Goal: Task Accomplishment & Management: Use online tool/utility

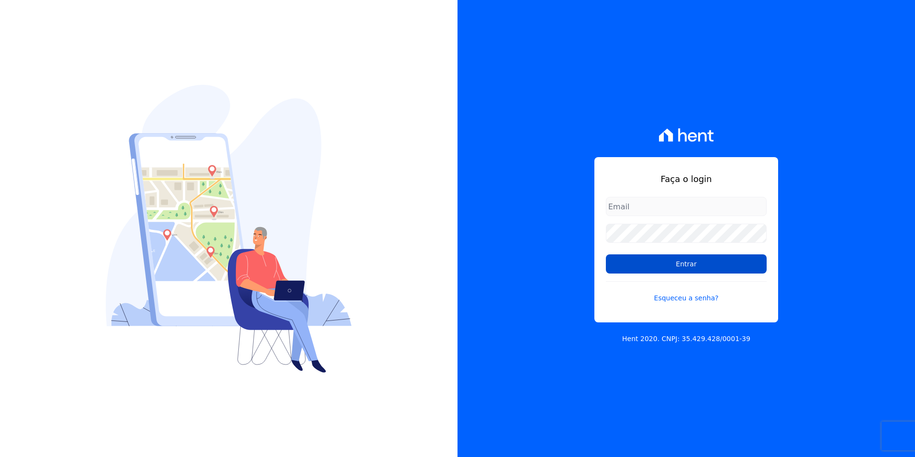
type input "kalil@apiceincorporadora.com.br"
click at [675, 256] on input "Entrar" at bounding box center [686, 263] width 161 height 19
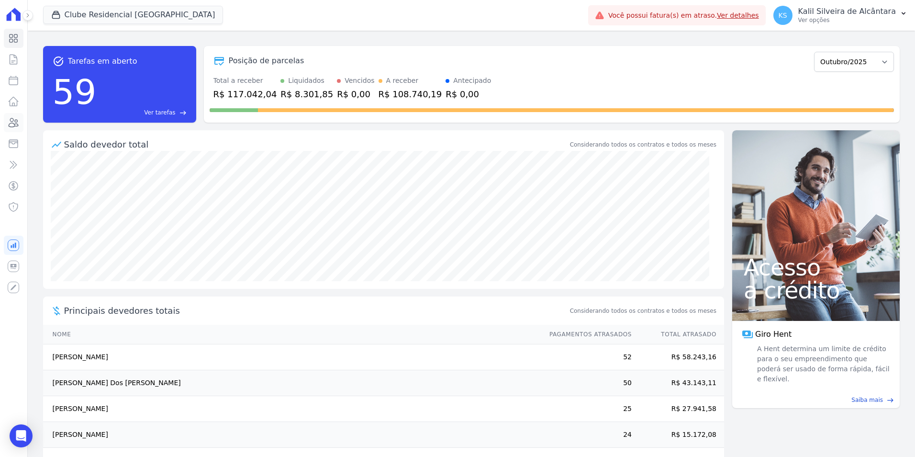
click at [17, 122] on icon at bounding box center [14, 122] width 10 height 9
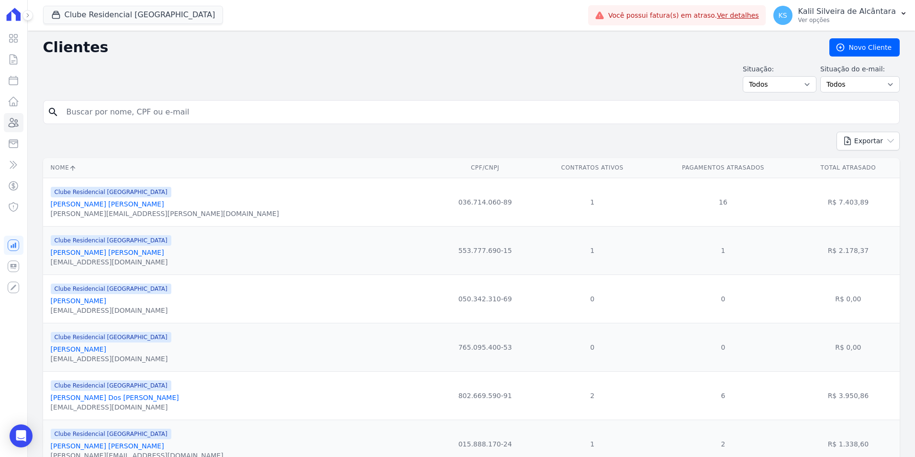
click at [182, 110] on input "search" at bounding box center [478, 111] width 835 height 19
type input "nathalia card"
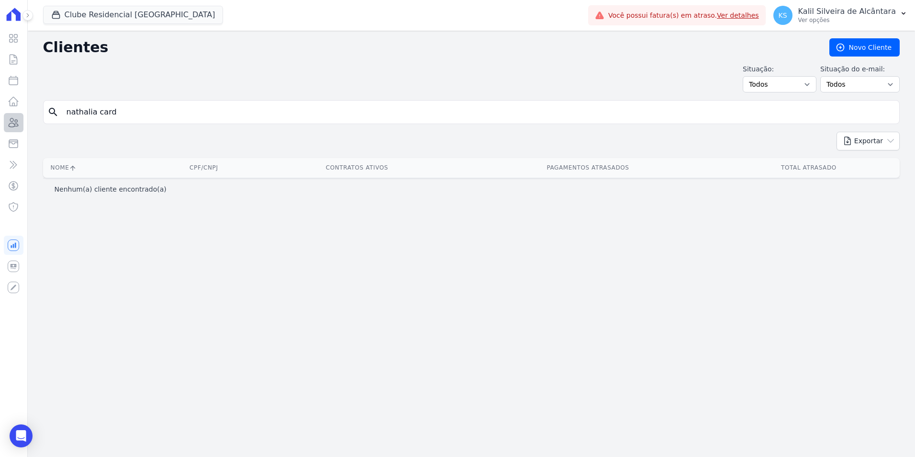
drag, startPoint x: 115, startPoint y: 114, endPoint x: 4, endPoint y: 118, distance: 111.1
click at [17, 118] on div "Visão Geral Contratos Parcelas Lotes Clientes Minha Carteira Transferências Cré…" at bounding box center [457, 228] width 915 height 457
type input "pinheiro"
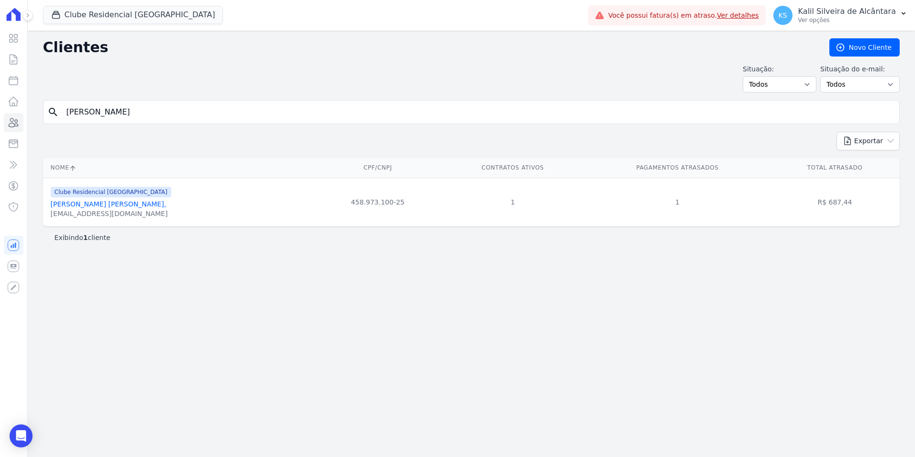
drag, startPoint x: 147, startPoint y: 114, endPoint x: 0, endPoint y: 112, distance: 147.4
click at [0, 114] on html "Visão Geral Contratos Parcelas Lotes Clientes Minha Carteira Transferências Cré…" at bounding box center [457, 228] width 915 height 457
type input "NATHALIA"
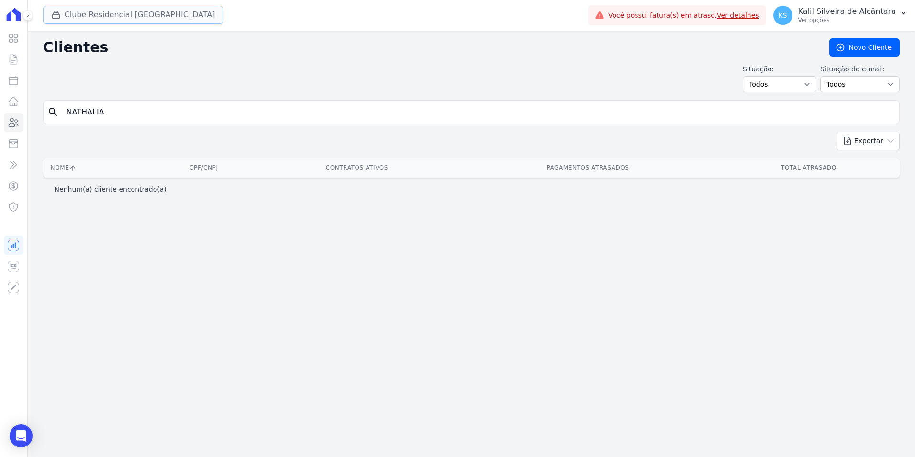
click at [63, 11] on div "button" at bounding box center [57, 15] width 13 height 10
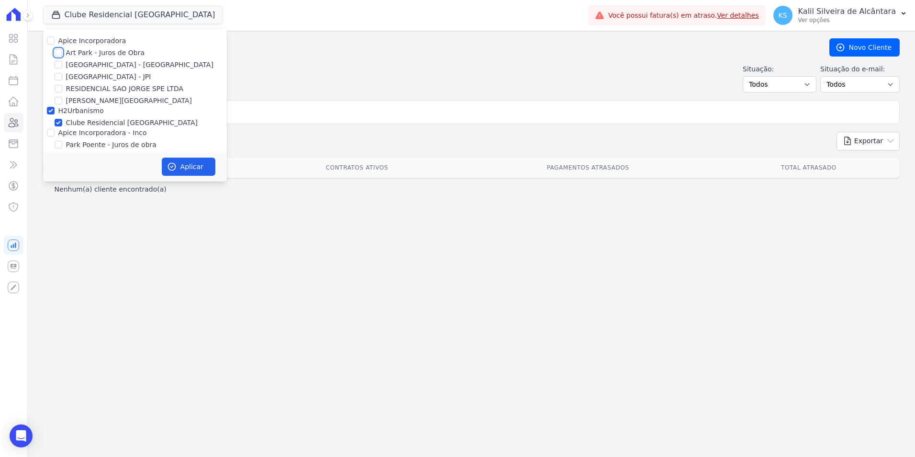
drag, startPoint x: 56, startPoint y: 53, endPoint x: 58, endPoint y: 61, distance: 8.9
click at [57, 56] on input "Art Park - Juros de Obra" at bounding box center [59, 53] width 8 height 8
checkbox input "true"
click at [58, 61] on input "[GEOGRAPHIC_DATA] - [GEOGRAPHIC_DATA]" at bounding box center [59, 65] width 8 height 8
checkbox input "true"
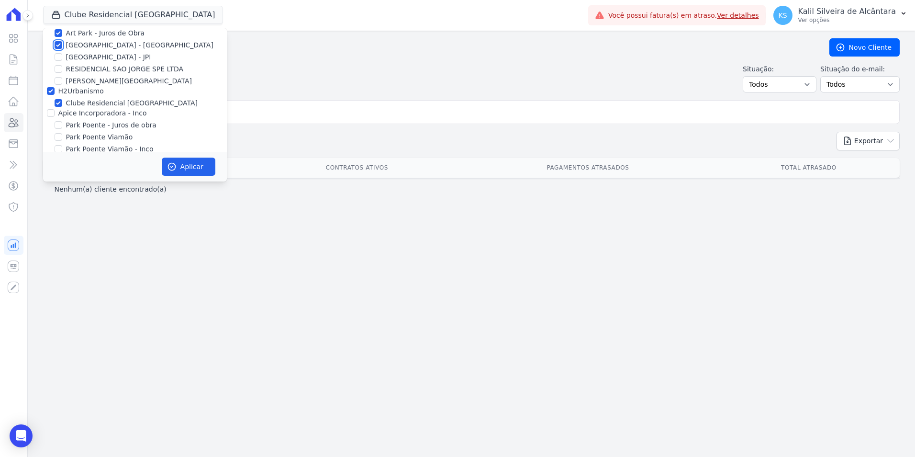
scroll to position [30, 0]
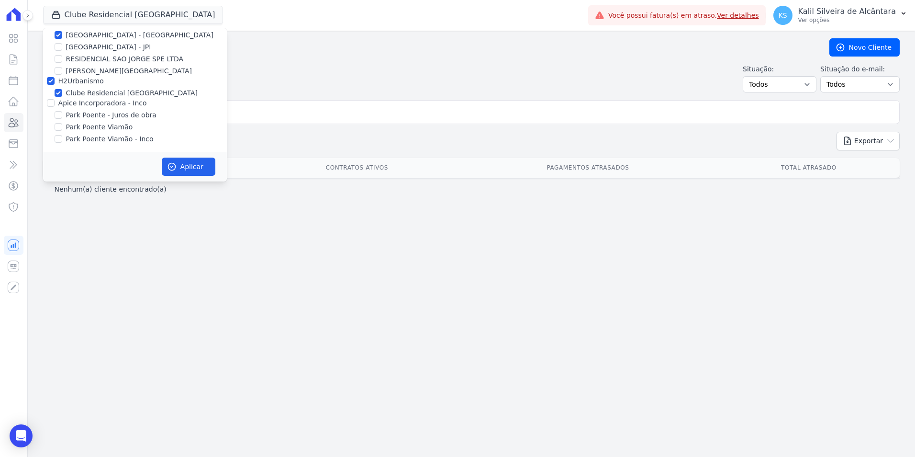
click at [53, 109] on div "Apice Incorporadora Art Park - Juros de Obra Arty Park - Gravatai Arty Park - J…" at bounding box center [135, 75] width 184 height 153
click at [49, 106] on input "Apice Incorporadora - Inco" at bounding box center [51, 103] width 8 height 8
checkbox input "true"
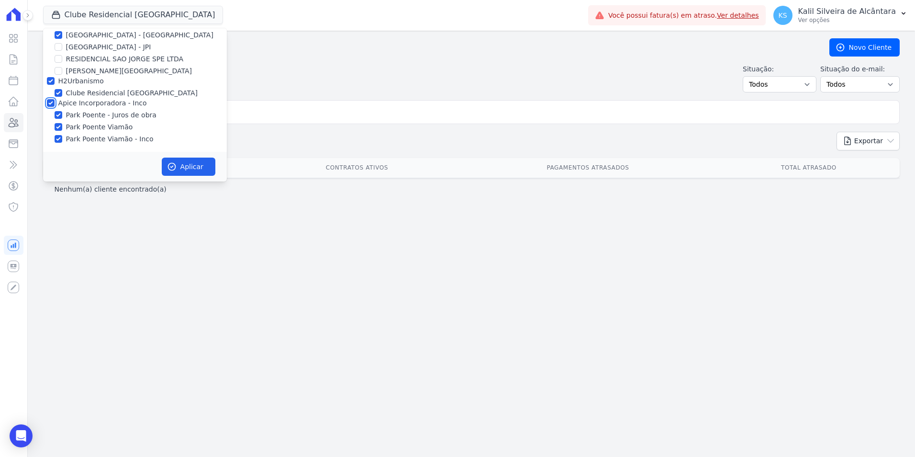
checkbox input "true"
click at [179, 155] on div "Aplicar" at bounding box center [135, 167] width 184 height 30
drag, startPoint x: 184, startPoint y: 161, endPoint x: 191, endPoint y: 167, distance: 9.1
click at [184, 161] on button "Aplicar" at bounding box center [189, 166] width 54 height 18
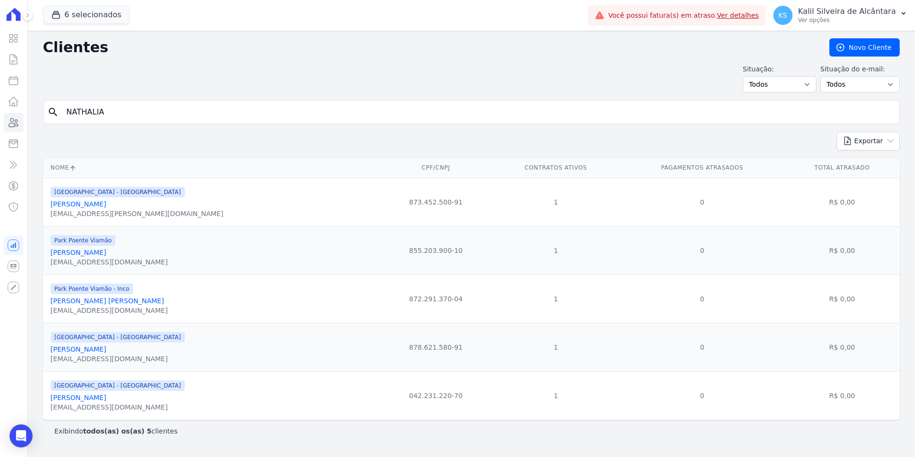
drag, startPoint x: 143, startPoint y: 125, endPoint x: 136, endPoint y: 118, distance: 9.1
click at [137, 120] on form "search NATHALIA" at bounding box center [471, 116] width 857 height 32
click at [136, 117] on input "NATHALIA" at bounding box center [478, 111] width 835 height 19
type input "NATHALIA CARD"
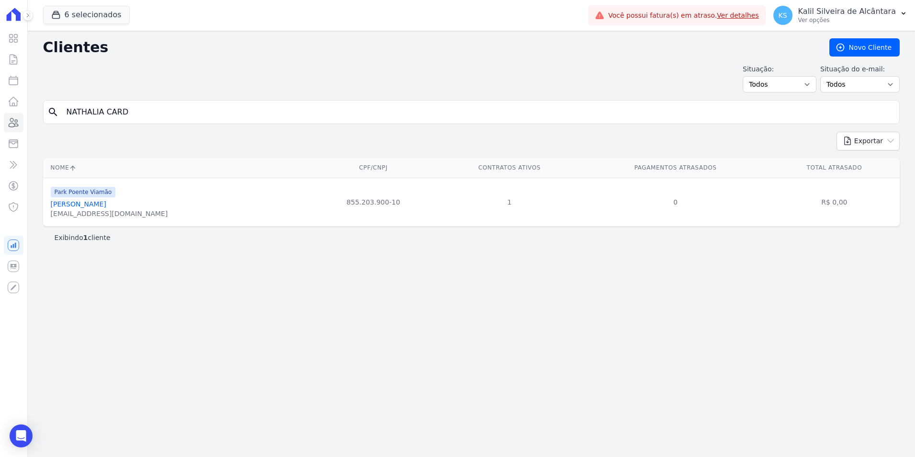
click at [104, 204] on link "Nathália Cardoso Pinheiro" at bounding box center [79, 204] width 56 height 8
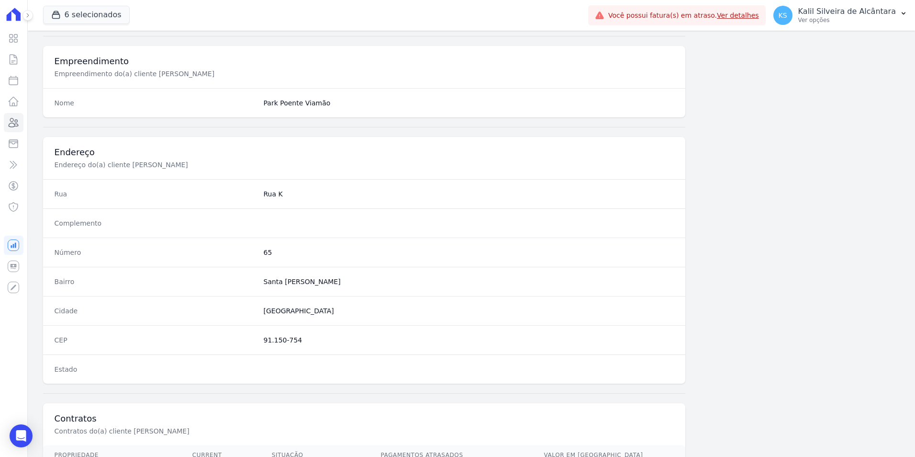
scroll to position [439, 0]
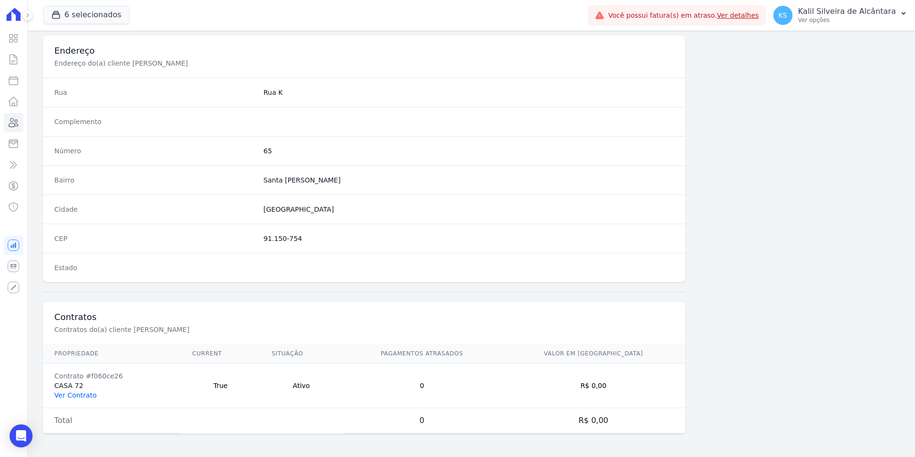
click at [76, 392] on link "Ver Contrato" at bounding box center [76, 395] width 42 height 8
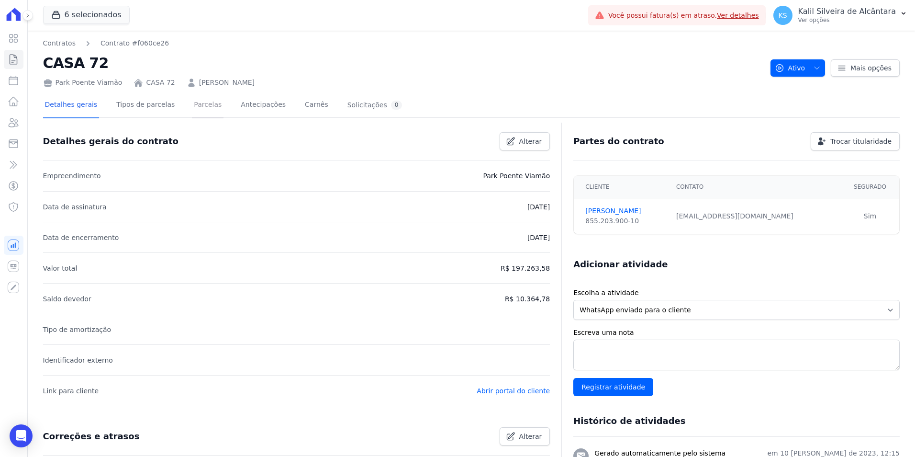
click at [192, 109] on link "Parcelas" at bounding box center [208, 105] width 32 height 25
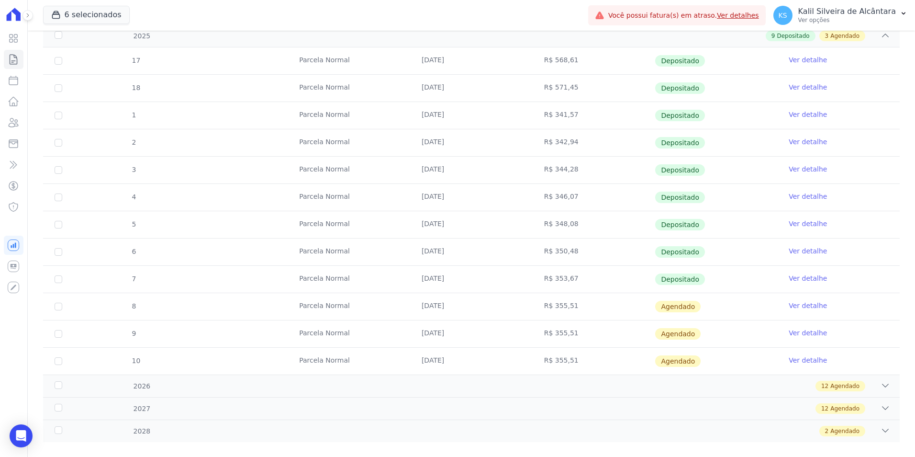
scroll to position [213, 0]
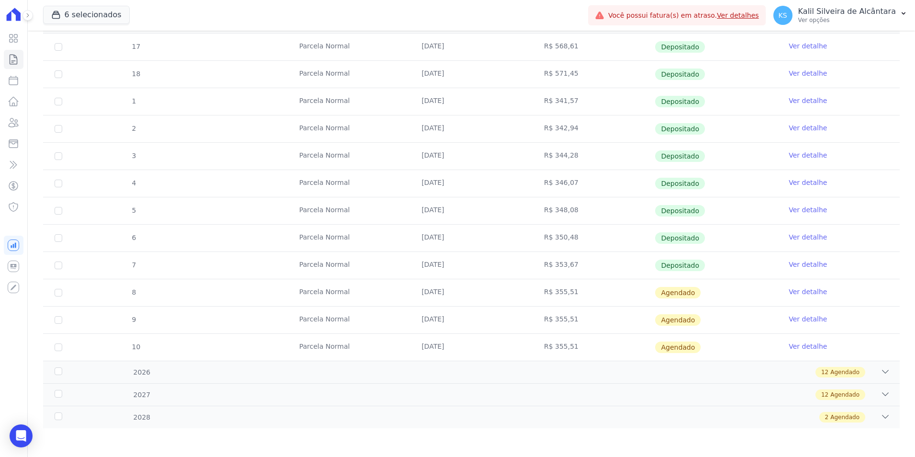
click at [801, 292] on link "Ver detalhe" at bounding box center [808, 292] width 38 height 10
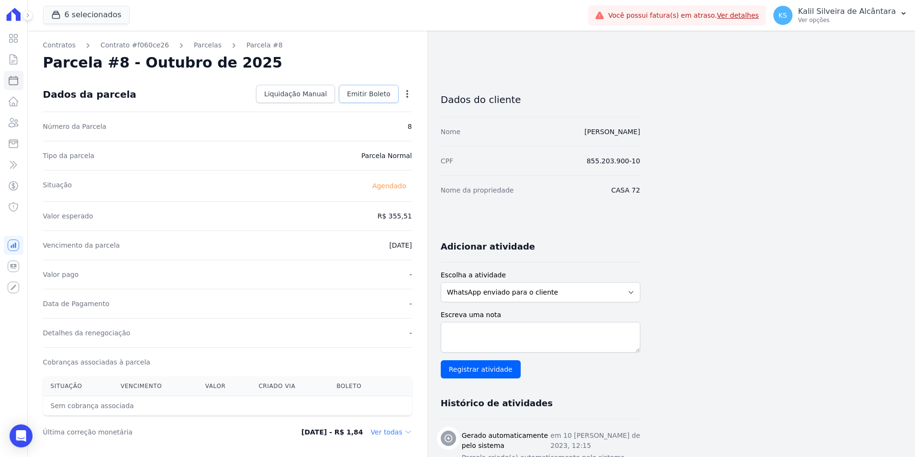
click at [381, 102] on link "Emitir Boleto" at bounding box center [369, 94] width 60 height 18
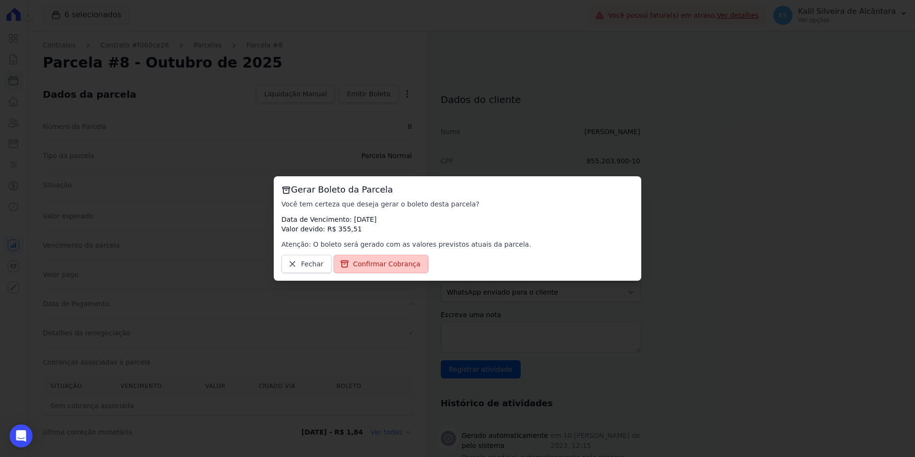
click at [376, 268] on span "Confirmar Cobrança" at bounding box center [386, 264] width 67 height 10
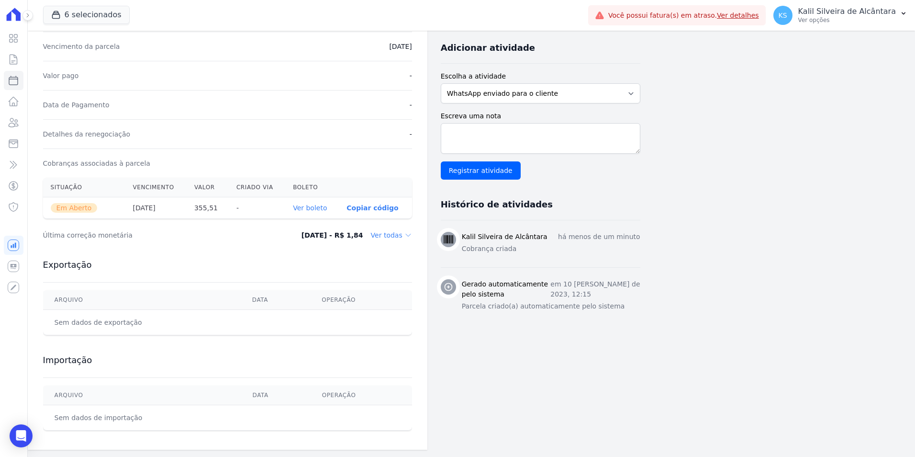
scroll to position [199, 0]
click at [324, 201] on th "Ver boleto" at bounding box center [312, 208] width 54 height 22
click at [324, 206] on link "Ver boleto" at bounding box center [310, 207] width 34 height 8
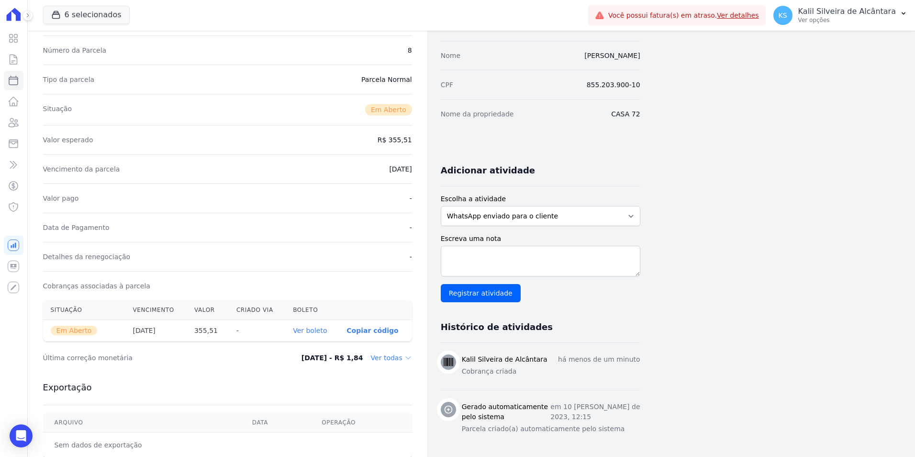
scroll to position [0, 0]
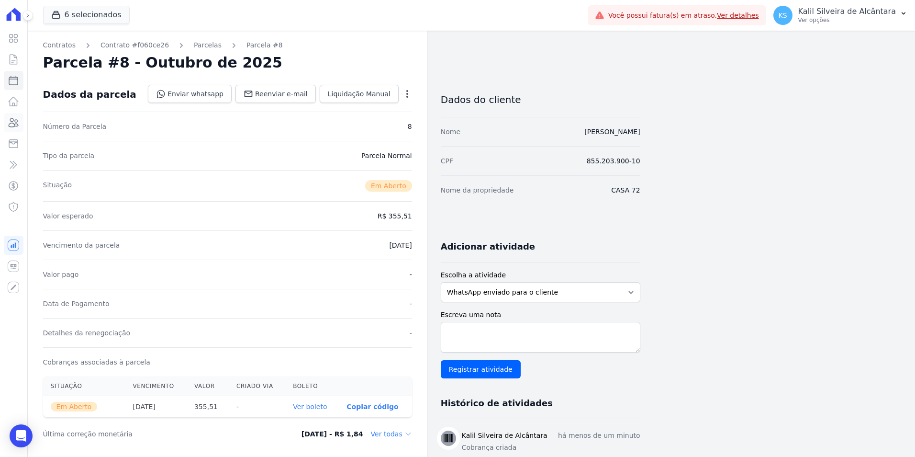
click at [5, 120] on link "Clientes" at bounding box center [14, 122] width 20 height 19
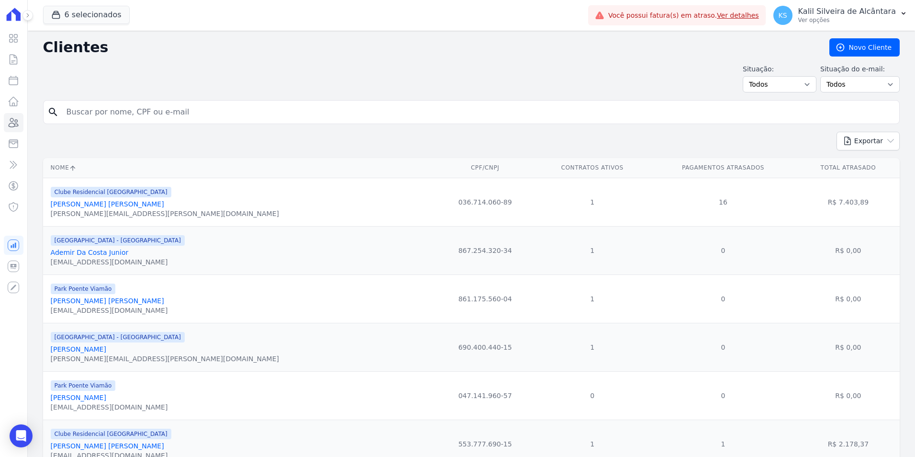
click at [93, 108] on input "search" at bounding box center [478, 111] width 835 height 19
type input "s"
type input "roger"
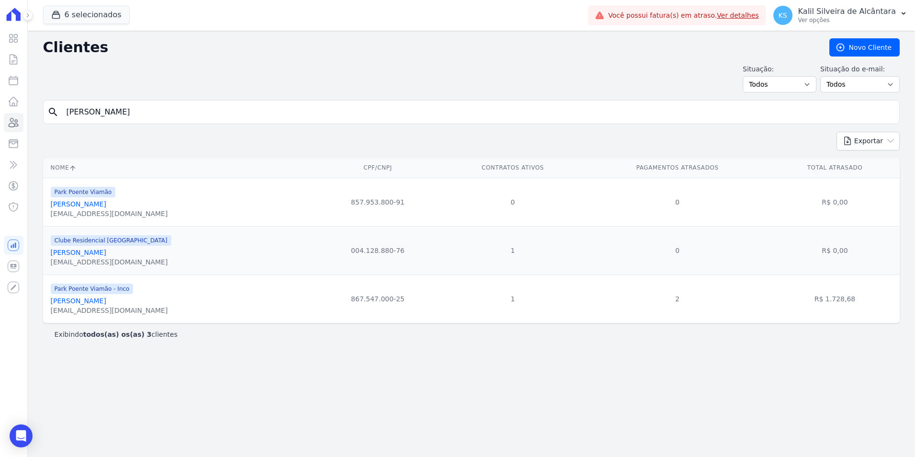
click at [93, 302] on link "Roger Santos Pereira" at bounding box center [79, 301] width 56 height 8
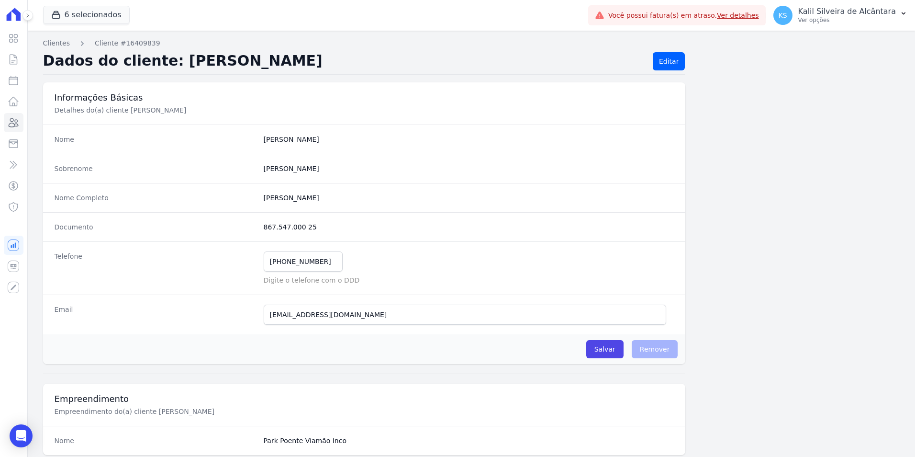
drag, startPoint x: 300, startPoint y: 226, endPoint x: 260, endPoint y: 226, distance: 39.7
click at [260, 226] on div "Documento 867.547.000 25" at bounding box center [364, 226] width 643 height 29
copy dd "867.547.000 25"
drag, startPoint x: 325, startPoint y: 268, endPoint x: 268, endPoint y: 269, distance: 57.4
click at [268, 269] on input "(51) 98324-2010" at bounding box center [303, 261] width 79 height 20
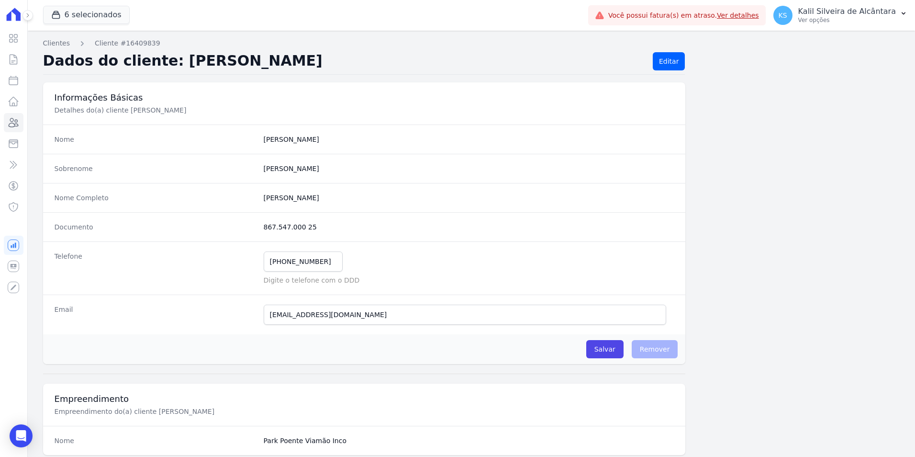
click at [380, 305] on div "Email 45ssreegr@gmail.com Email confirmado." at bounding box center [364, 314] width 643 height 40
drag, startPoint x: 362, startPoint y: 311, endPoint x: 228, endPoint y: 310, distance: 133.6
click at [229, 310] on div "Email 45ssreegr@gmail.com Email confirmado." at bounding box center [364, 314] width 643 height 40
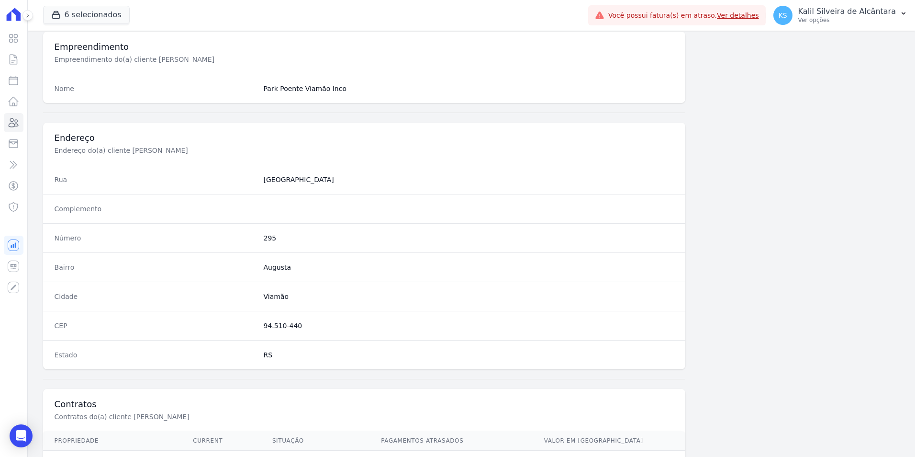
scroll to position [439, 0]
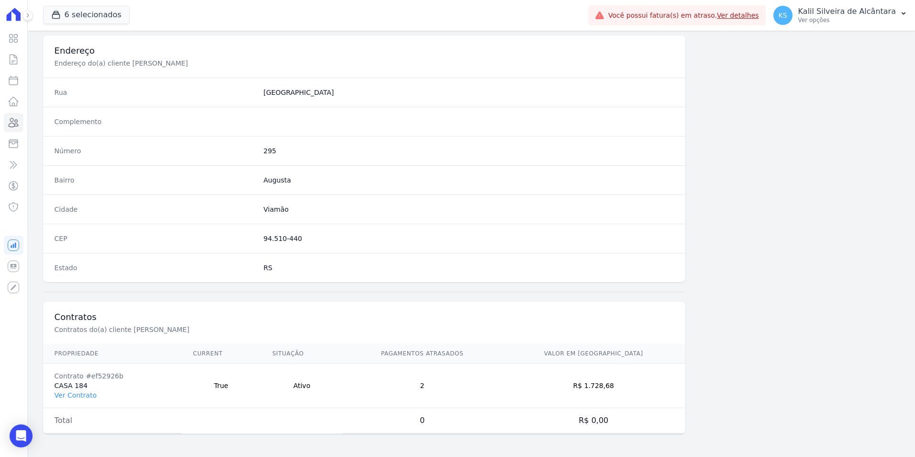
drag, startPoint x: 274, startPoint y: 238, endPoint x: 260, endPoint y: 239, distance: 13.4
click at [260, 239] on div "CEP 94.510-440" at bounding box center [364, 238] width 643 height 29
copy dd "94.510-440"
click at [264, 149] on dd "295" at bounding box center [469, 151] width 411 height 10
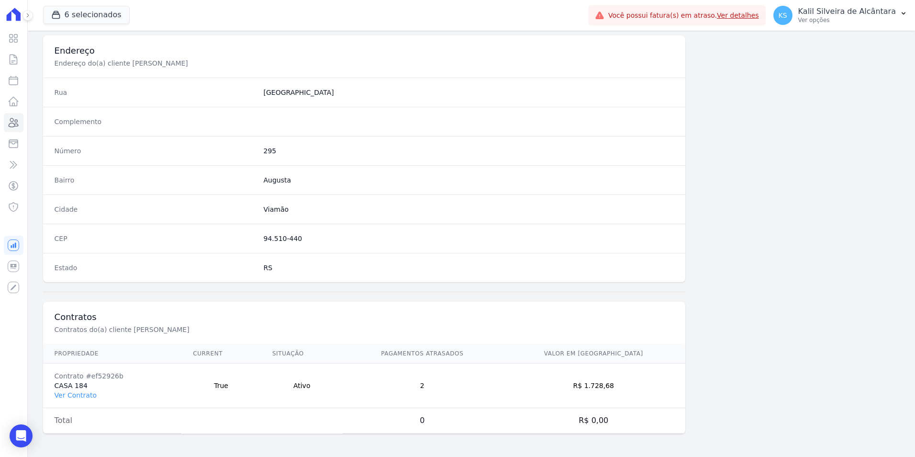
click at [264, 149] on dd "295" at bounding box center [469, 151] width 411 height 10
copy dd "295"
drag, startPoint x: 628, startPoint y: 387, endPoint x: 603, endPoint y: 388, distance: 24.9
click at [603, 388] on td "R$ 1.728,68" at bounding box center [594, 385] width 184 height 45
copy td "1.728,68"
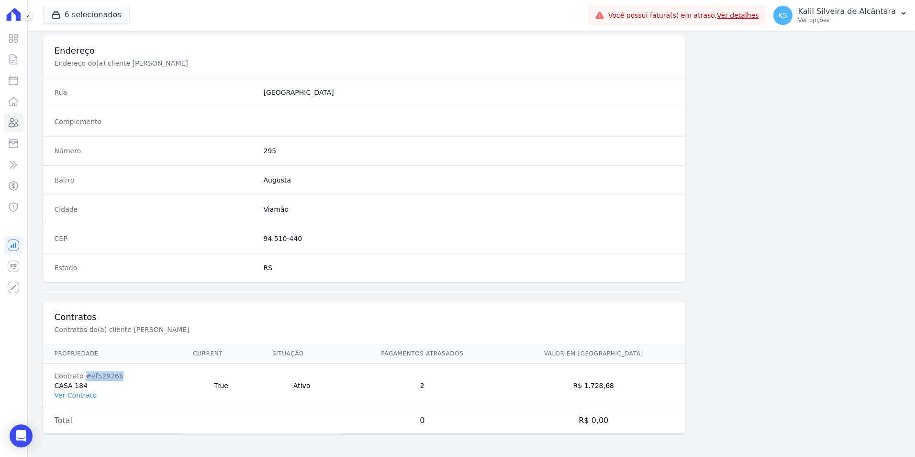
drag, startPoint x: 116, startPoint y: 377, endPoint x: 83, endPoint y: 380, distance: 32.6
click at [83, 380] on div "Contrato #ef52926b" at bounding box center [113, 376] width 116 height 10
copy div "#ef52926b"
click at [15, 127] on icon at bounding box center [13, 122] width 11 height 11
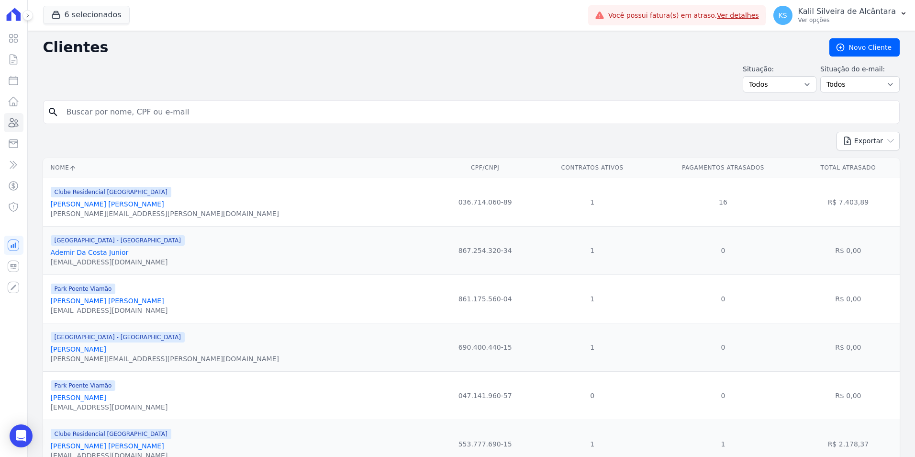
click at [116, 119] on input "search" at bounding box center [478, 111] width 835 height 19
type input "roger"
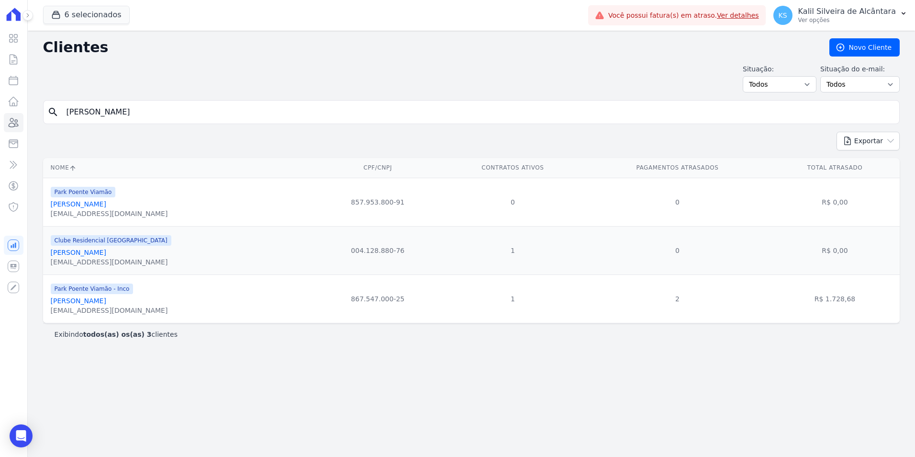
click at [96, 299] on link "Roger Santos Pereira" at bounding box center [79, 301] width 56 height 8
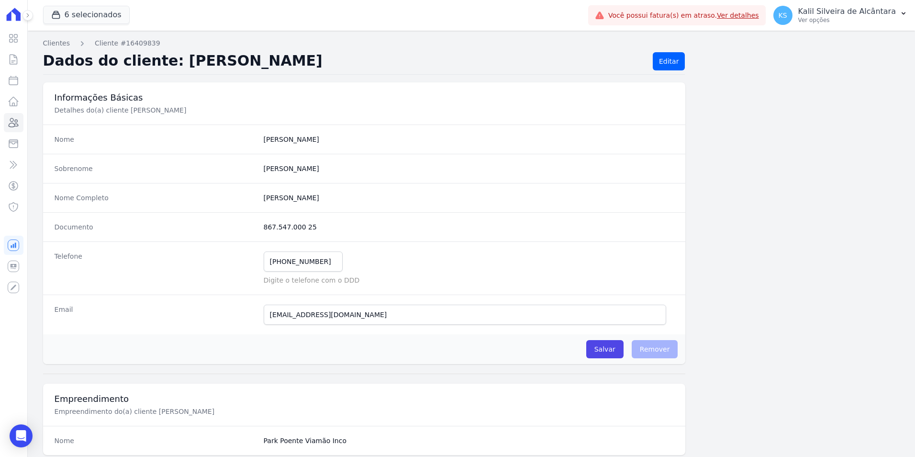
click at [599, 454] on div "Nome Park Poente Viamão Inco" at bounding box center [364, 440] width 643 height 29
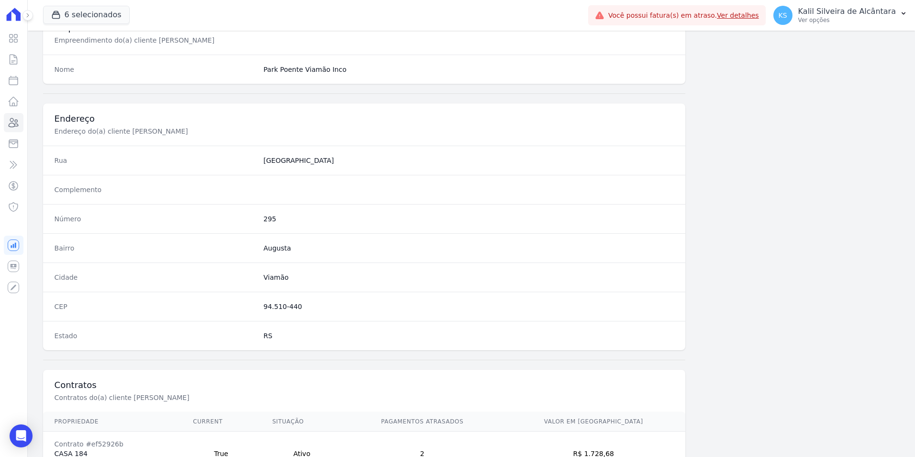
scroll to position [439, 0]
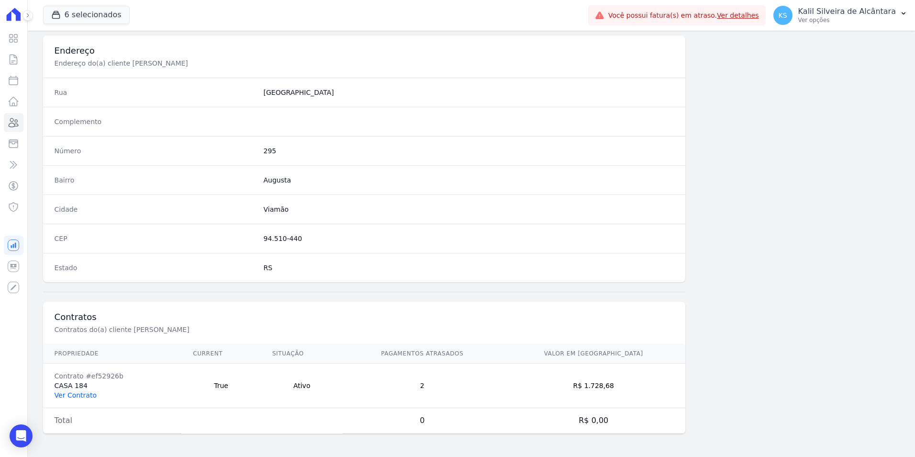
click at [77, 396] on link "Ver Contrato" at bounding box center [76, 395] width 42 height 8
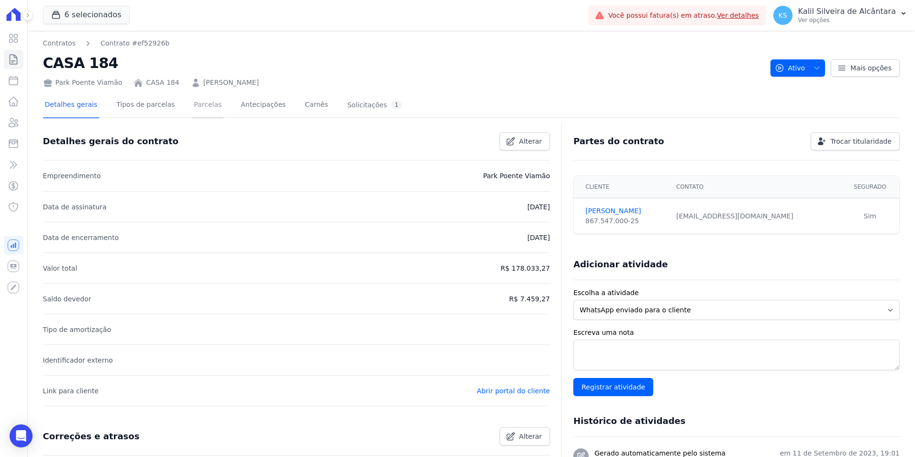
click at [194, 109] on link "Parcelas" at bounding box center [208, 105] width 32 height 25
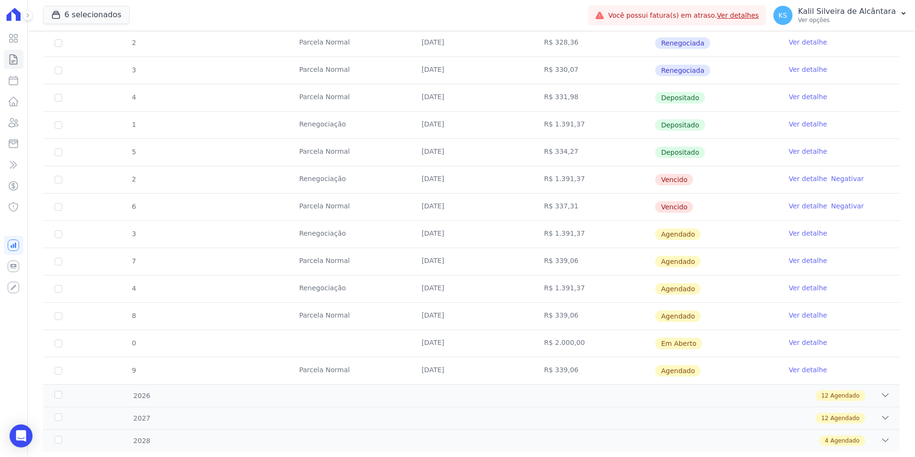
scroll to position [335, 0]
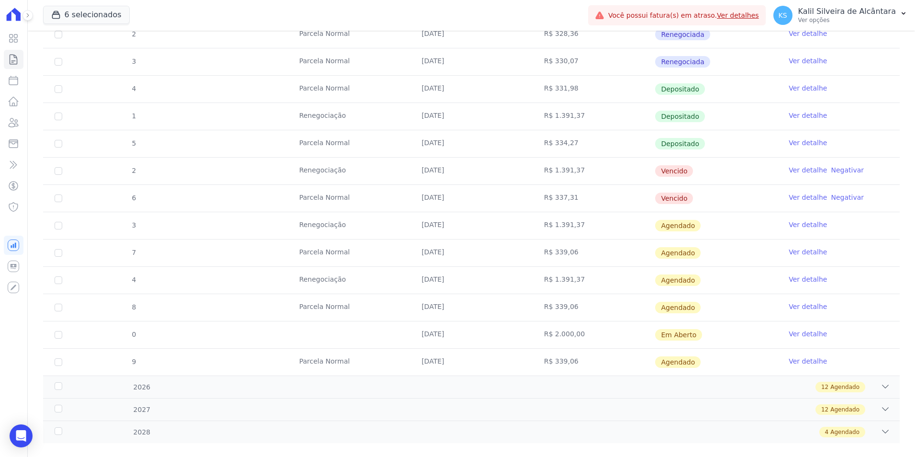
click at [61, 203] on td "6" at bounding box center [58, 198] width 31 height 27
drag, startPoint x: 58, startPoint y: 200, endPoint x: 58, endPoint y: 187, distance: 12.9
click at [58, 198] on input "checkbox" at bounding box center [59, 198] width 8 height 8
checkbox input "true"
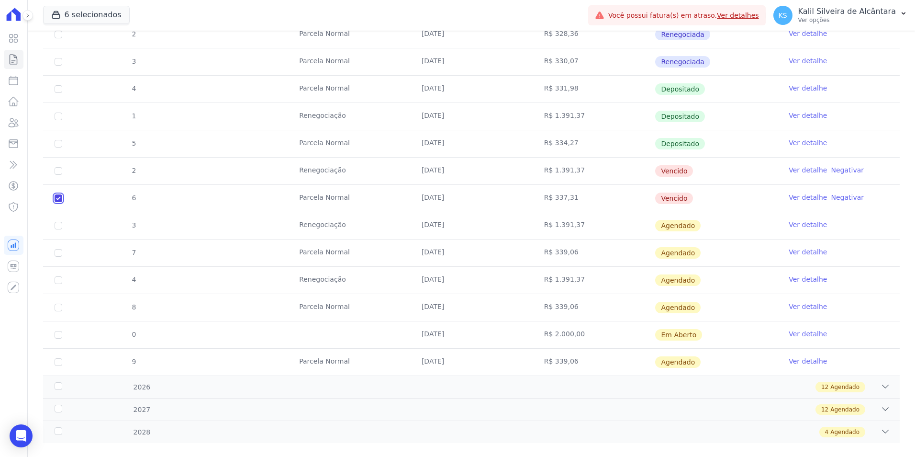
checkbox input "true"
click at [57, 174] on input "checkbox" at bounding box center [59, 171] width 8 height 8
checkbox input "true"
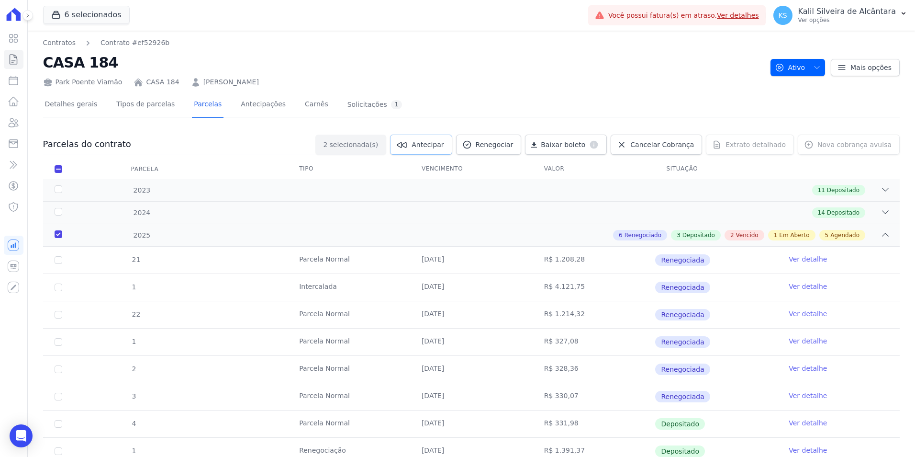
scroll to position [0, 0]
click at [558, 146] on link "Baixar boleto default" at bounding box center [566, 145] width 82 height 20
click at [14, 127] on icon at bounding box center [13, 122] width 11 height 11
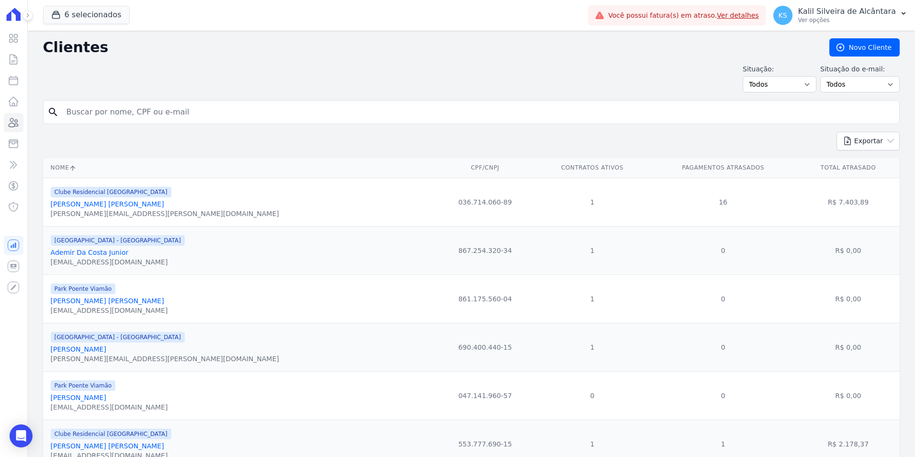
click at [81, 116] on input "search" at bounding box center [478, 111] width 835 height 19
type input "estefane"
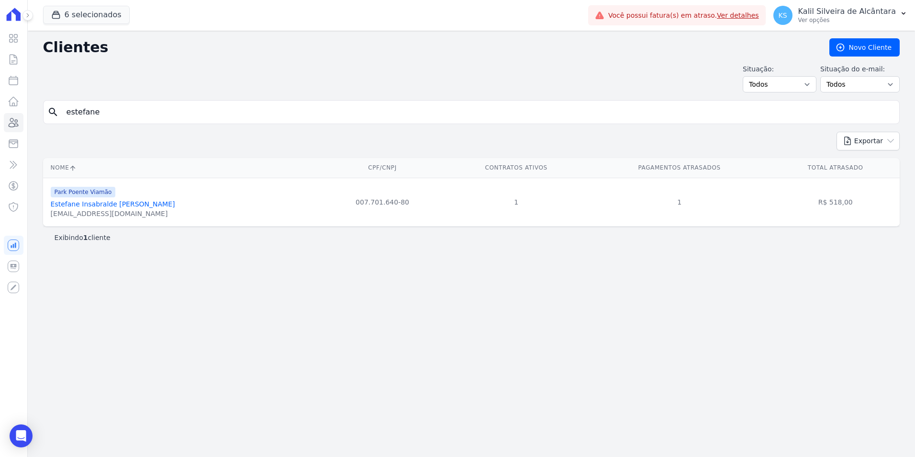
click at [95, 205] on link "Estefane Insabralde Dos Santos" at bounding box center [113, 204] width 124 height 8
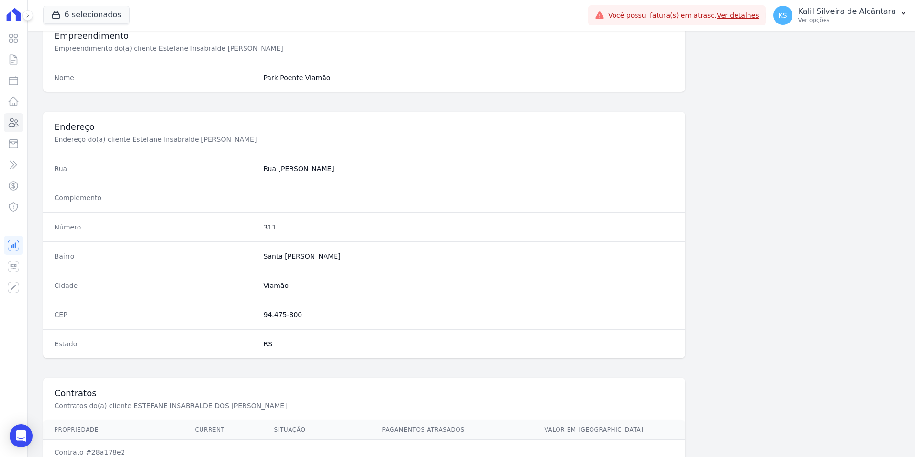
scroll to position [439, 0]
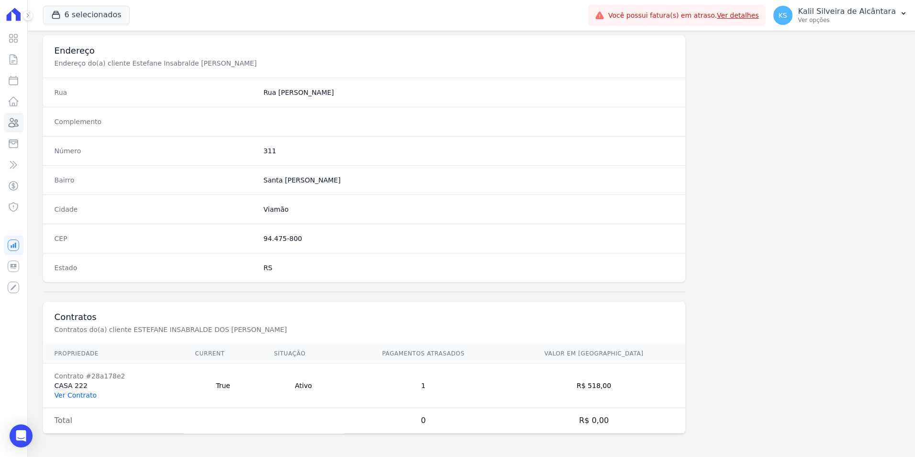
click at [79, 398] on link "Ver Contrato" at bounding box center [76, 395] width 42 height 8
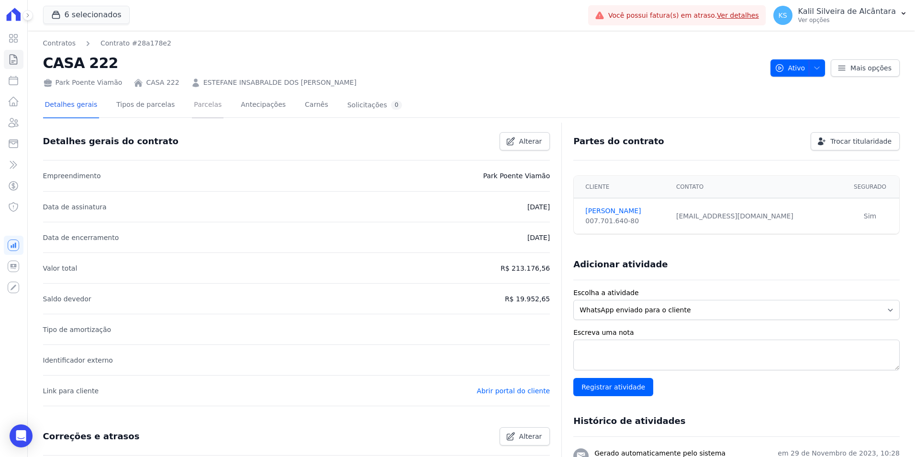
click at [192, 109] on link "Parcelas" at bounding box center [208, 105] width 32 height 25
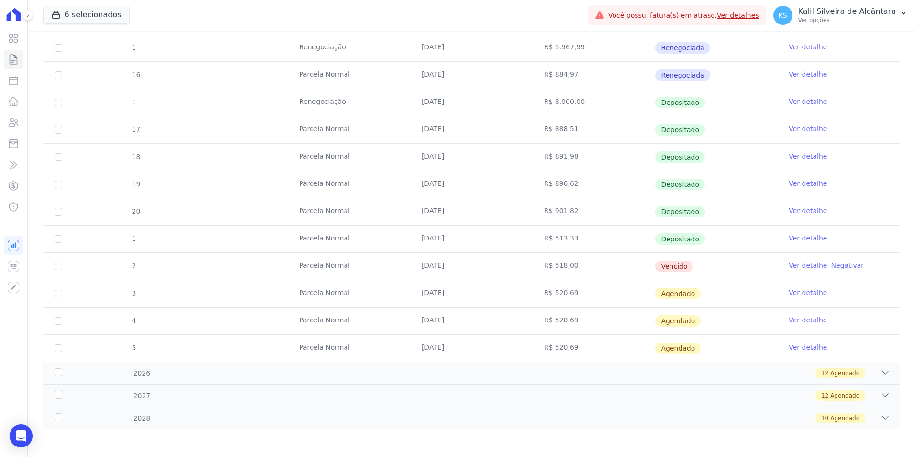
scroll to position [377, 0]
click at [789, 263] on link "Ver detalhe" at bounding box center [808, 264] width 38 height 10
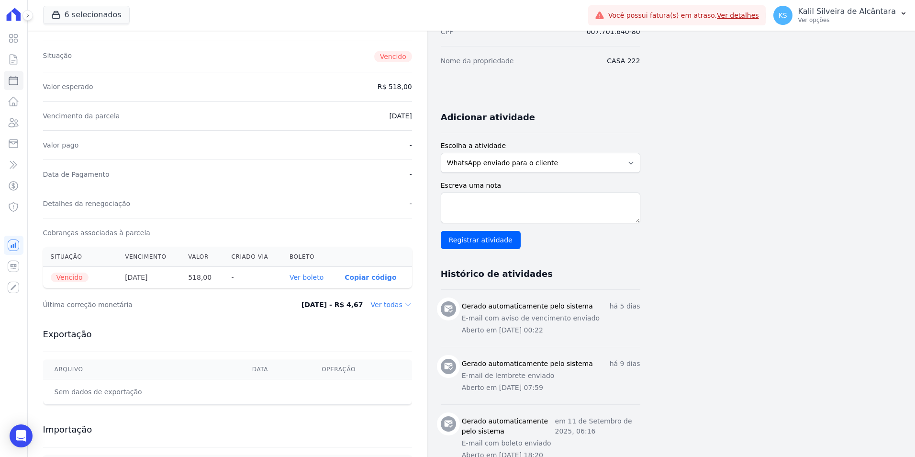
scroll to position [274, 0]
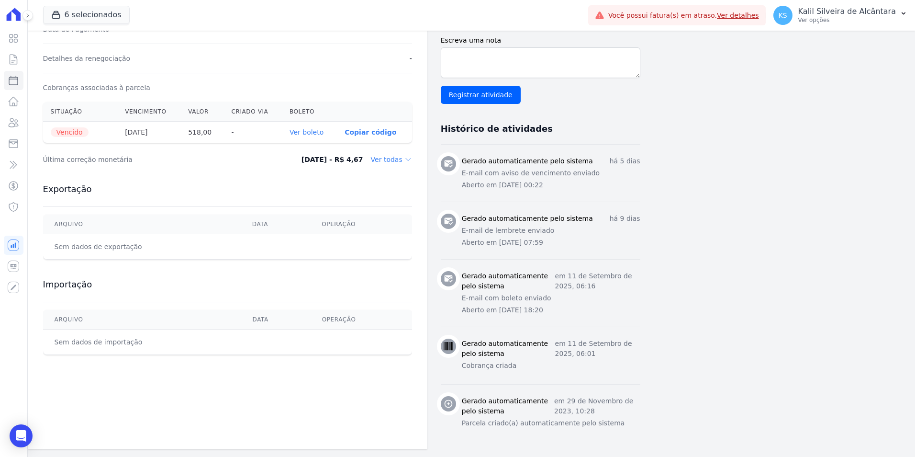
click at [309, 137] on th "Ver boleto" at bounding box center [309, 133] width 55 height 22
click at [309, 135] on link "Ver boleto" at bounding box center [307, 132] width 34 height 8
click at [15, 127] on icon at bounding box center [13, 122] width 11 height 11
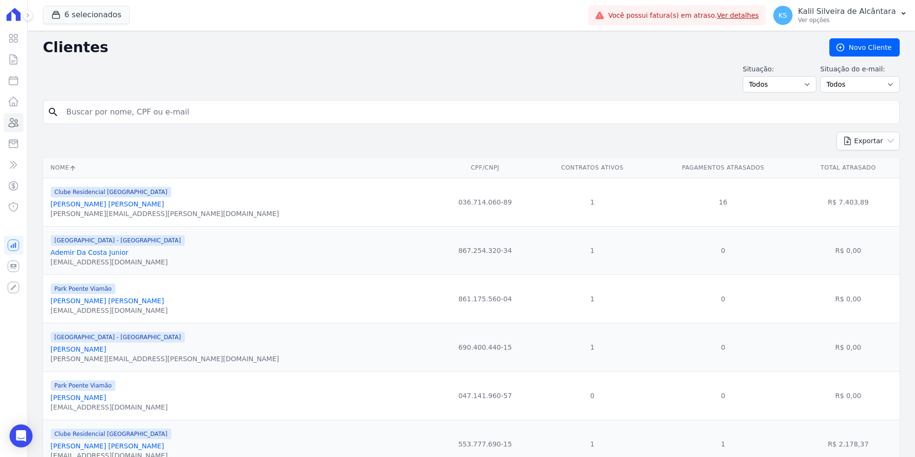
click at [120, 105] on input "search" at bounding box center [478, 111] width 835 height 19
type input "á"
type input "patrick"
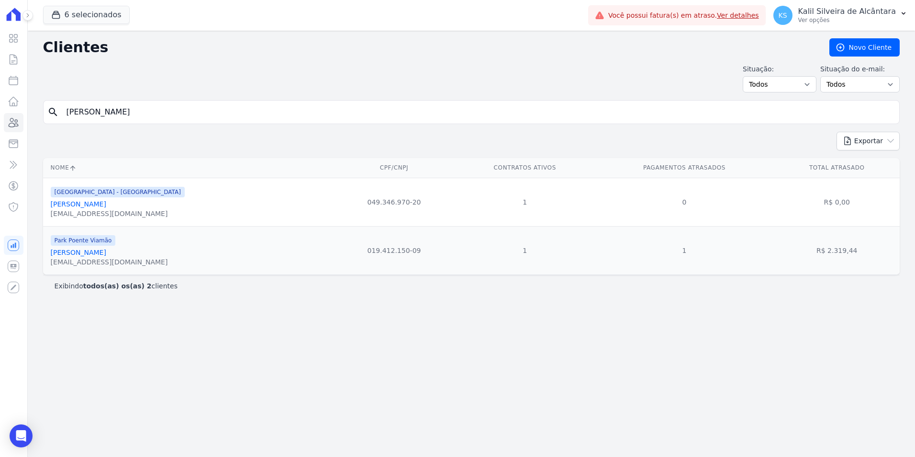
click at [106, 253] on link "Patrick Machado Almeida" at bounding box center [79, 252] width 56 height 8
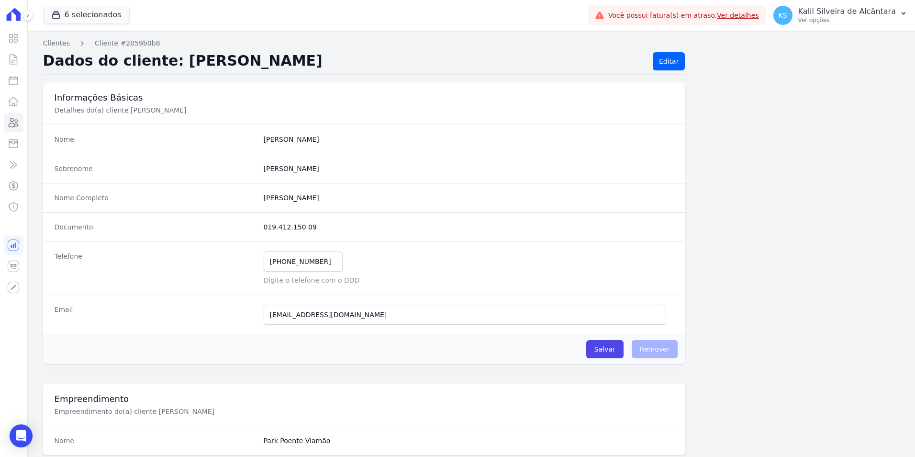
drag, startPoint x: 315, startPoint y: 222, endPoint x: 259, endPoint y: 227, distance: 55.8
click at [259, 227] on div "Documento 019.412.150 09" at bounding box center [364, 226] width 643 height 29
copy dd "019.412.150 09"
drag, startPoint x: 320, startPoint y: 263, endPoint x: 247, endPoint y: 258, distance: 73.0
click at [247, 261] on div "Telefone (51) 98237-0082 Mensagem de SMS ainda não enviada.. Mensagem de Whatsa…" at bounding box center [364, 267] width 643 height 53
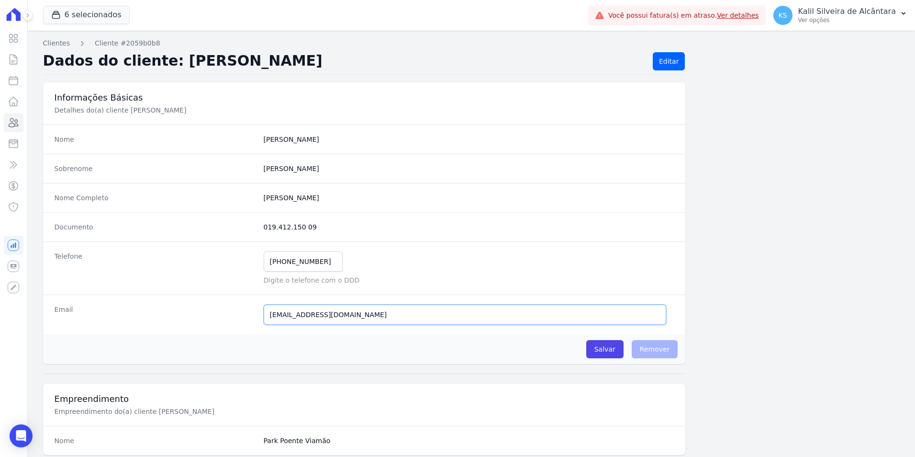
click at [382, 318] on input "patrickalmeida793@gmail.com" at bounding box center [465, 314] width 403 height 20
drag, startPoint x: 381, startPoint y: 318, endPoint x: 242, endPoint y: 325, distance: 139.9
click at [246, 325] on div "Email patrickalmeida793@gmail.com Email confirmado." at bounding box center [364, 314] width 643 height 40
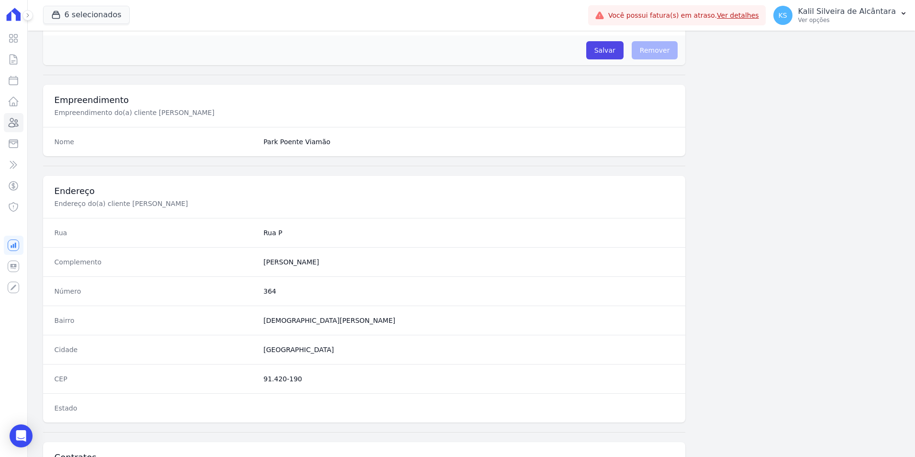
scroll to position [383, 0]
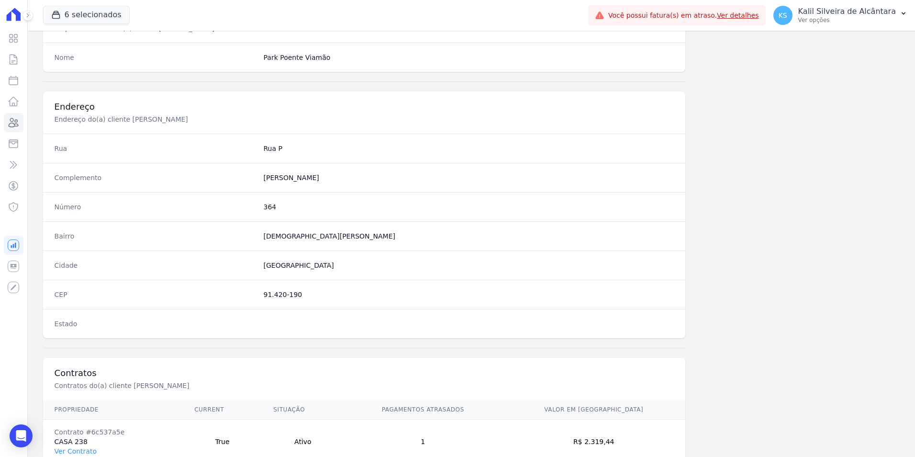
drag, startPoint x: 296, startPoint y: 303, endPoint x: 260, endPoint y: 301, distance: 35.5
click at [260, 301] on div "CEP 91.420-190" at bounding box center [364, 294] width 643 height 29
copy dd "91.420-190"
click at [266, 205] on dd "364" at bounding box center [469, 207] width 411 height 10
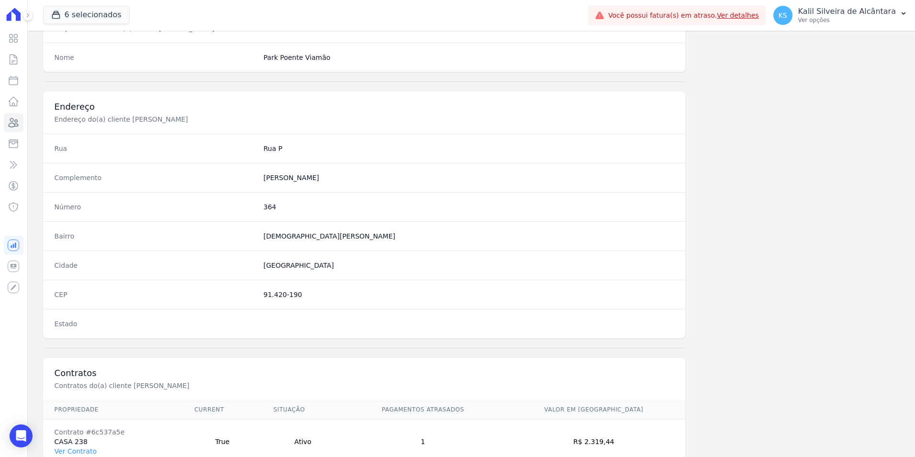
copy dd "364"
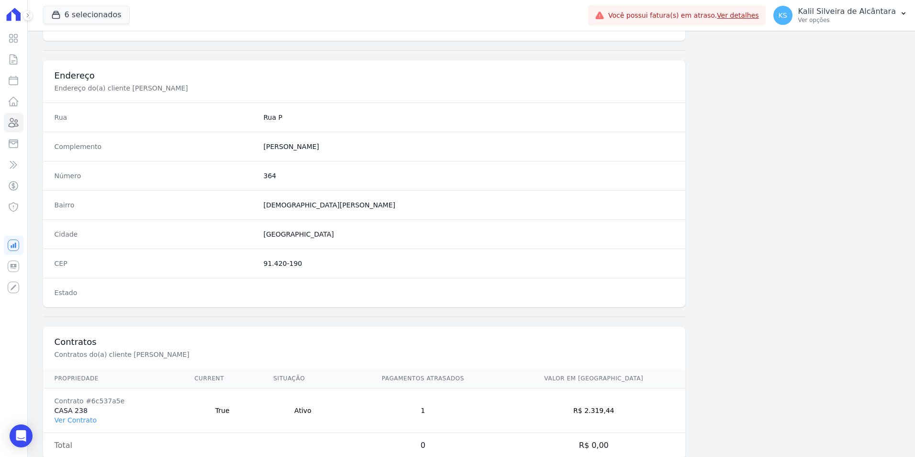
scroll to position [439, 0]
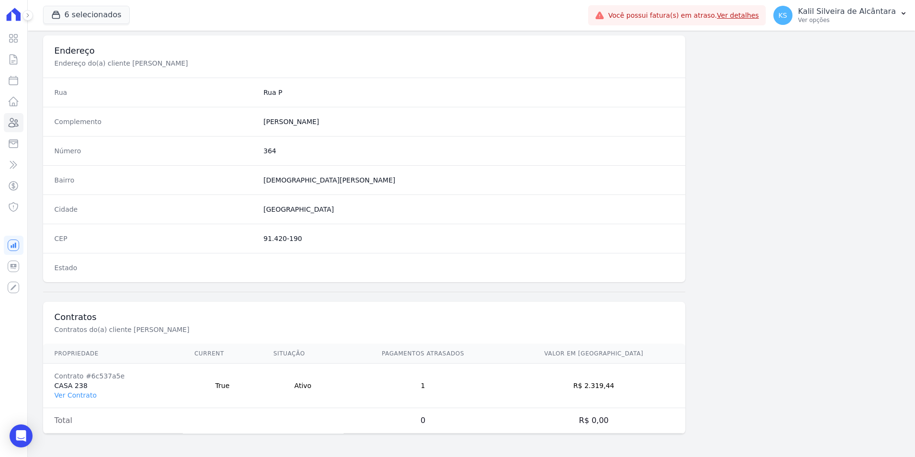
drag, startPoint x: 614, startPoint y: 388, endPoint x: 603, endPoint y: 390, distance: 11.2
click at [603, 390] on td "R$ 2.319,44" at bounding box center [593, 385] width 183 height 45
copy td "2.319,44"
drag, startPoint x: 118, startPoint y: 376, endPoint x: 85, endPoint y: 376, distance: 33.5
click at [85, 376] on div "Contrato #6c537a5e" at bounding box center [113, 376] width 117 height 10
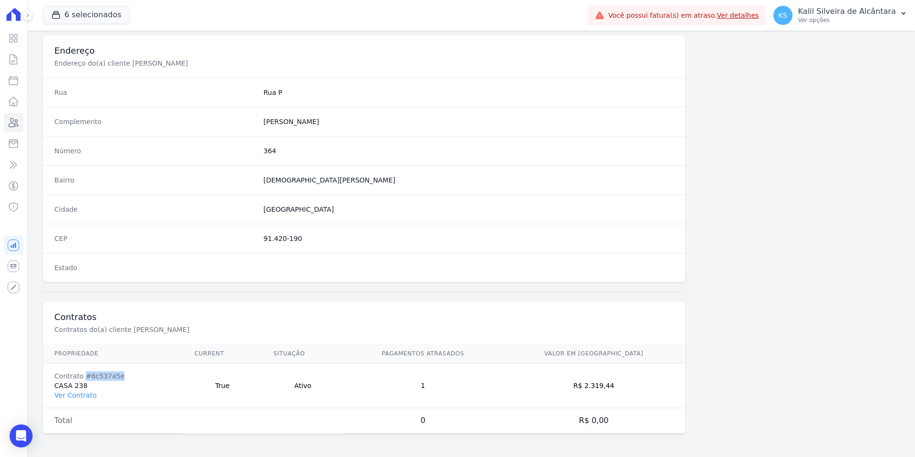
copy div "#6c537a5e"
click at [18, 120] on icon at bounding box center [13, 122] width 11 height 11
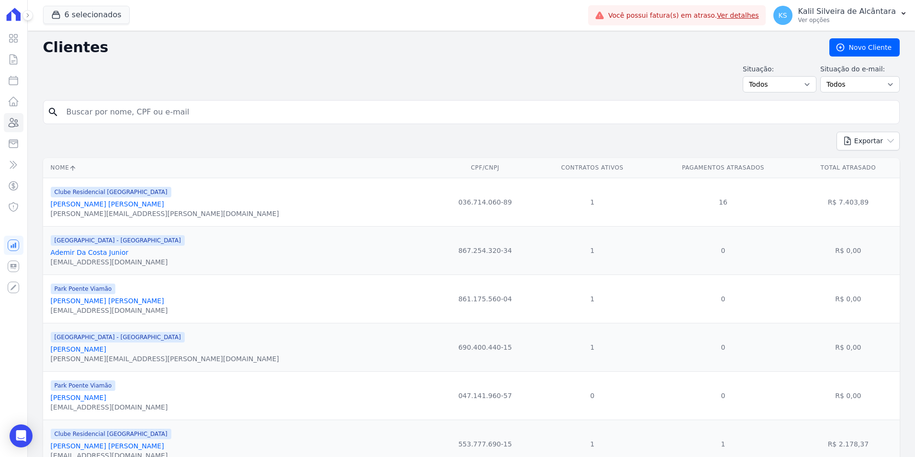
drag, startPoint x: 108, startPoint y: 107, endPoint x: 79, endPoint y: 111, distance: 29.9
click at [79, 111] on input "search" at bounding box center [478, 111] width 835 height 19
type input "evanize"
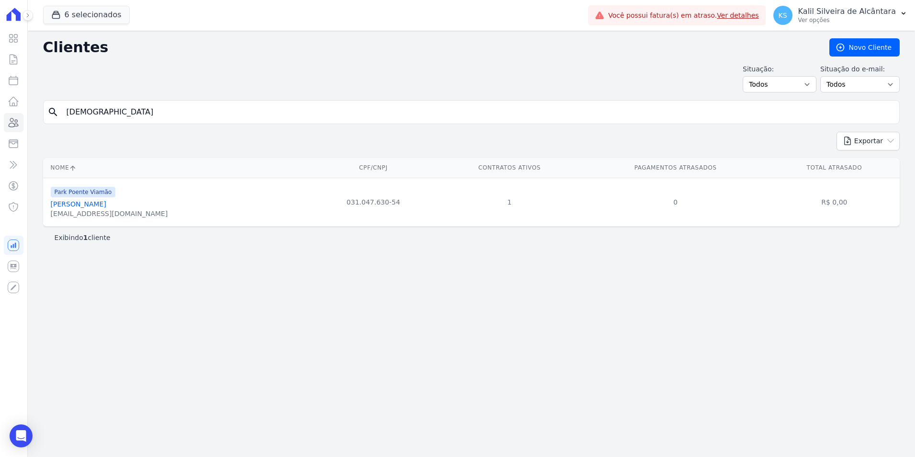
click at [103, 204] on link "Evanize Da Silva Moraes" at bounding box center [79, 204] width 56 height 8
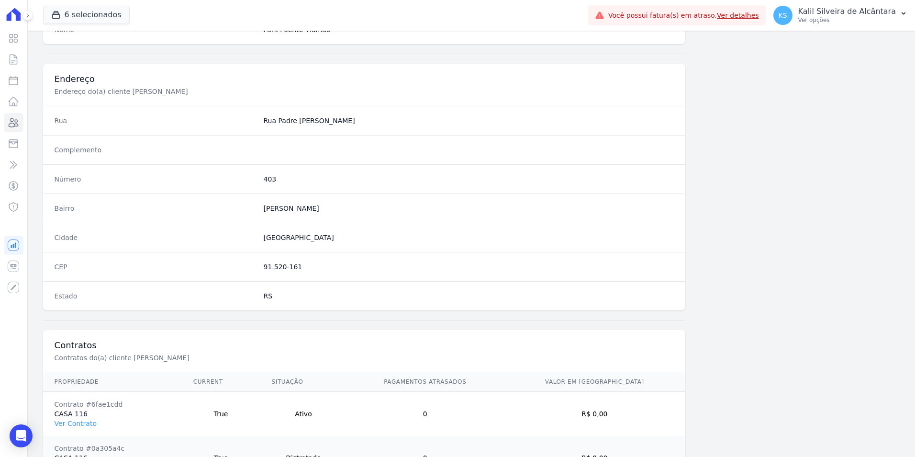
scroll to position [483, 0]
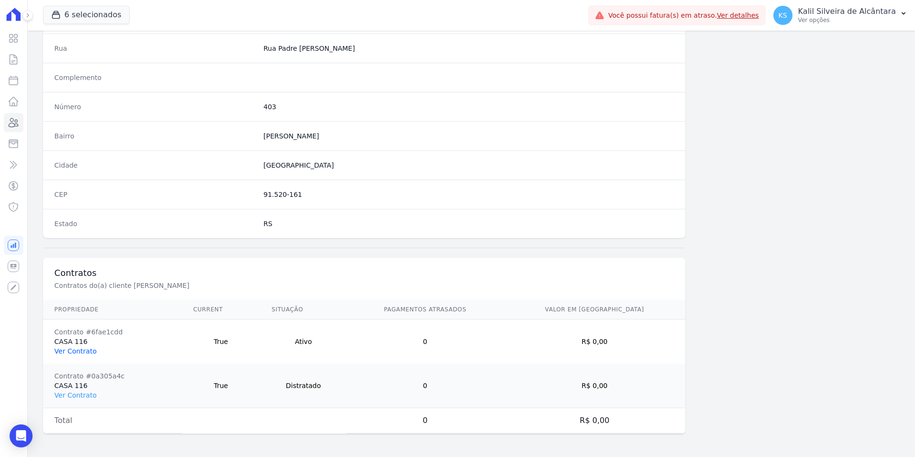
click at [68, 347] on link "Ver Contrato" at bounding box center [76, 351] width 42 height 8
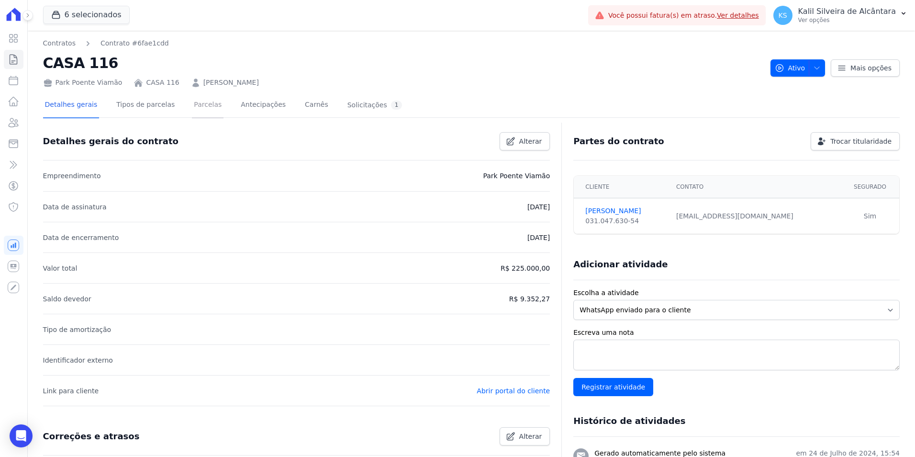
click at [192, 110] on link "Parcelas" at bounding box center [208, 105] width 32 height 25
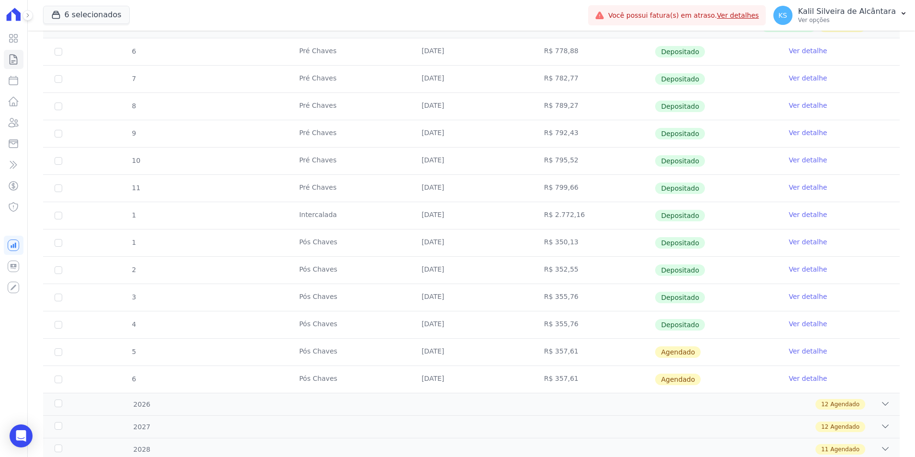
scroll to position [218, 0]
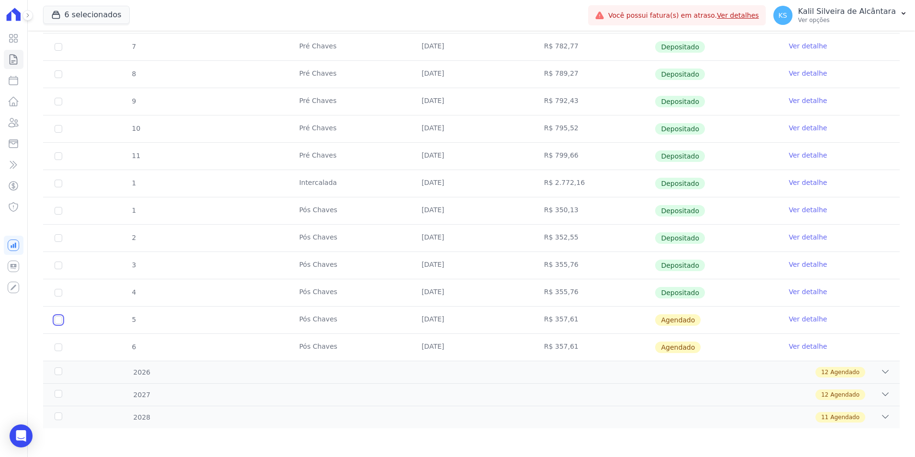
click at [55, 319] on input "checkbox" at bounding box center [59, 320] width 8 height 8
checkbox input "true"
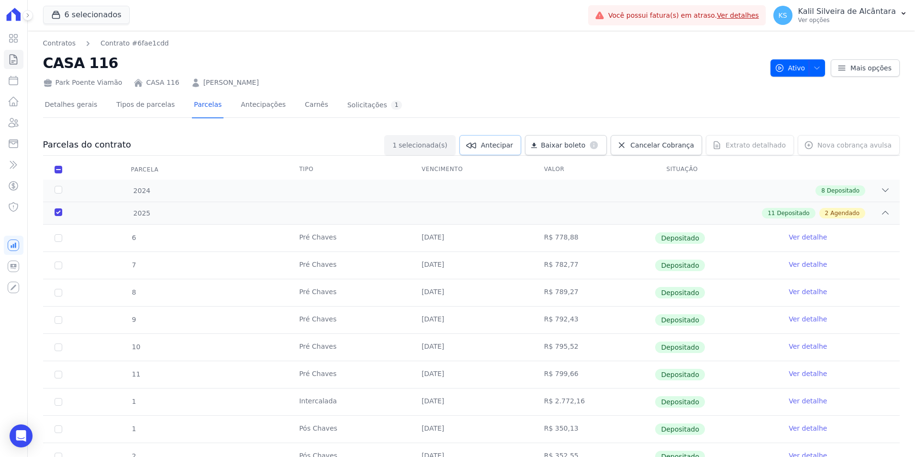
click at [509, 148] on span "Antecipar" at bounding box center [497, 145] width 32 height 10
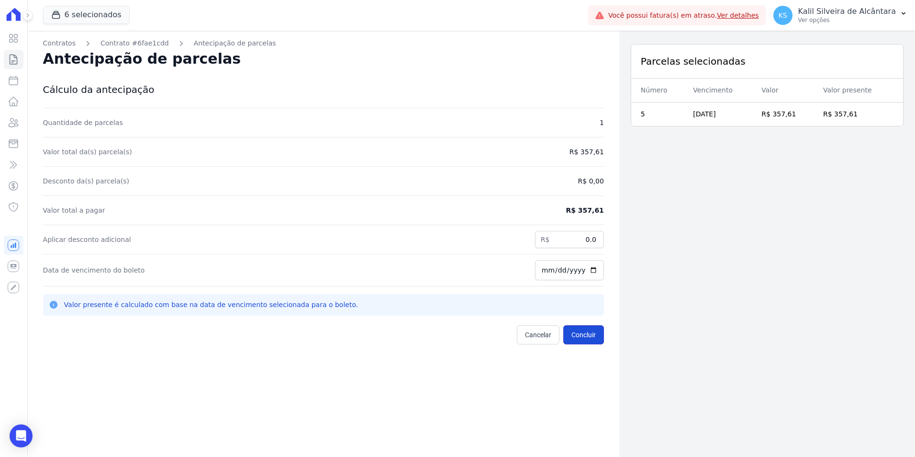
click at [580, 330] on button "Concluir" at bounding box center [583, 334] width 41 height 19
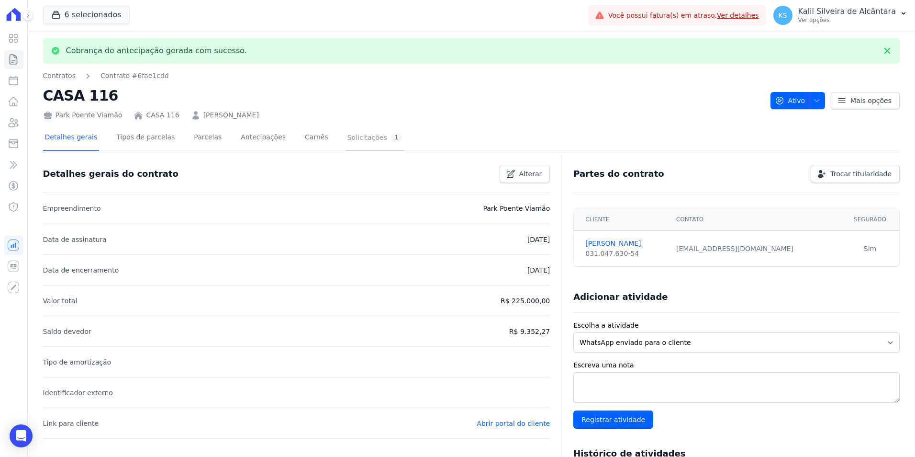
click at [348, 139] on div "Solicitações 1" at bounding box center [375, 137] width 55 height 9
click at [252, 142] on link "Antecipações" at bounding box center [263, 137] width 49 height 25
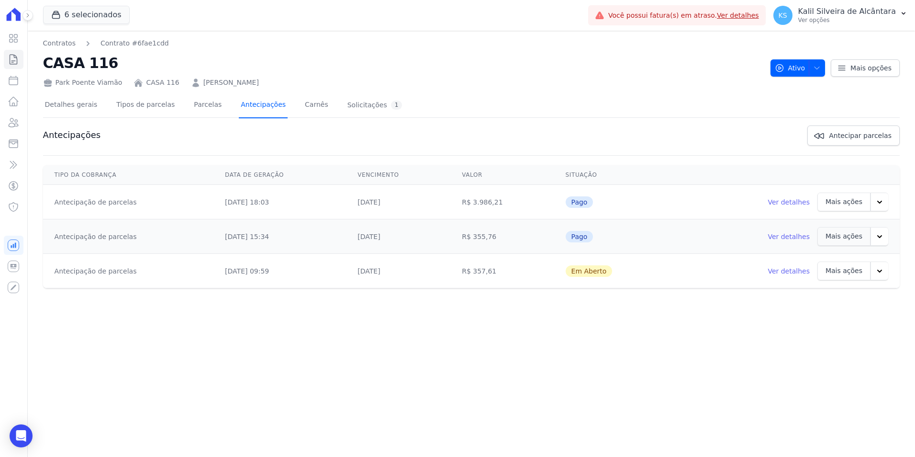
click at [255, 115] on link "Antecipações" at bounding box center [263, 105] width 49 height 25
click at [868, 271] on div "Mais ações" at bounding box center [844, 270] width 53 height 19
click at [876, 269] on icon "button" at bounding box center [880, 271] width 10 height 10
click at [829, 298] on link "Ver boleto" at bounding box center [824, 296] width 49 height 23
click at [873, 274] on button "button" at bounding box center [880, 270] width 18 height 19
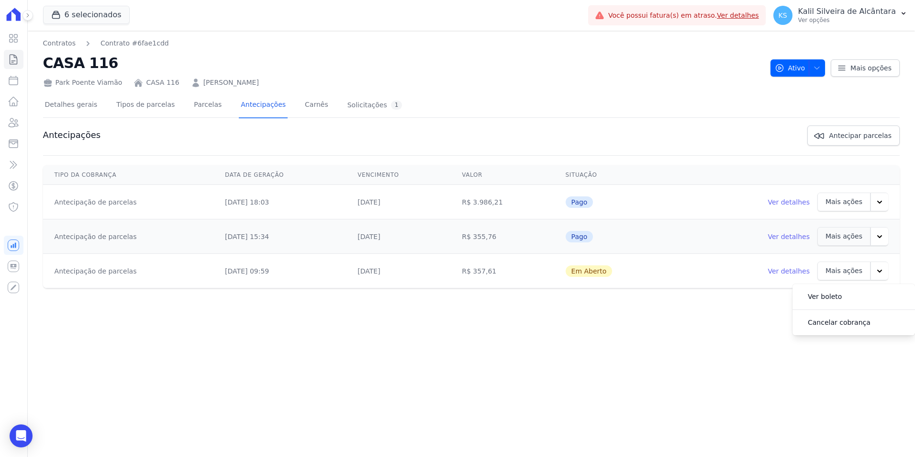
click at [210, 99] on div "Detalhes gerais Tipos de parcelas [GEOGRAPHIC_DATA] Antecipações Carnês Solicit…" at bounding box center [223, 105] width 361 height 25
click at [192, 110] on link "Parcelas" at bounding box center [208, 105] width 32 height 25
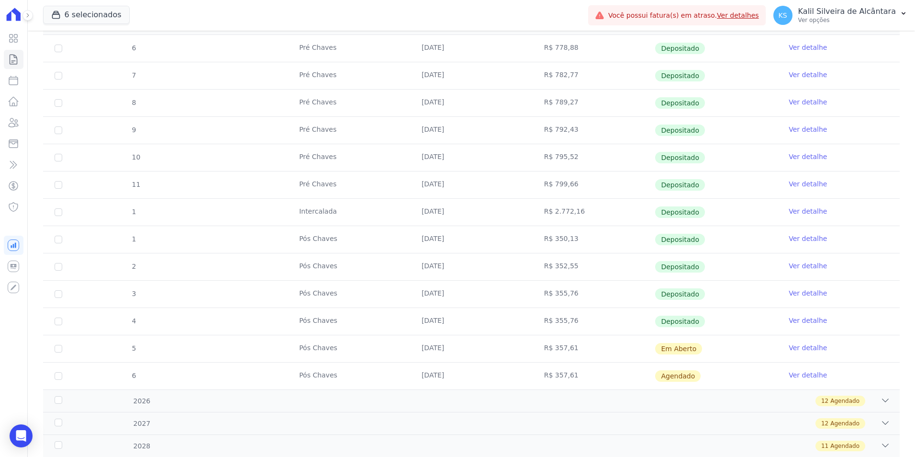
scroll to position [218, 0]
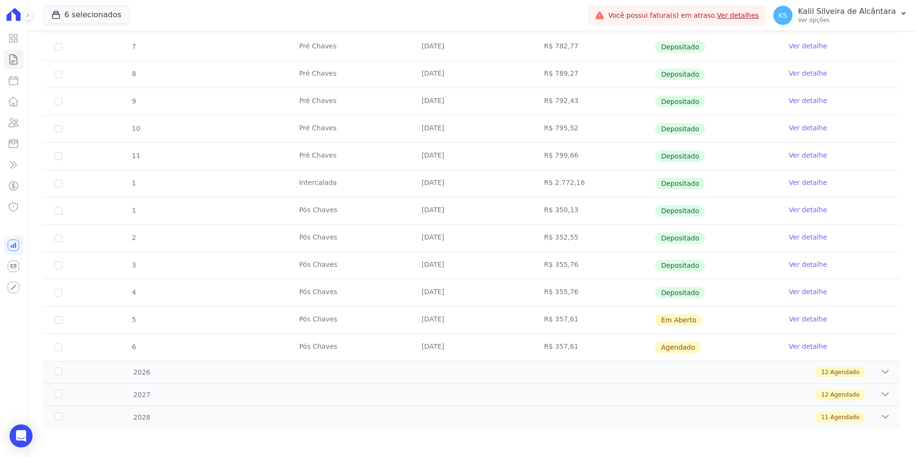
click at [797, 319] on link "Ver detalhe" at bounding box center [808, 319] width 38 height 10
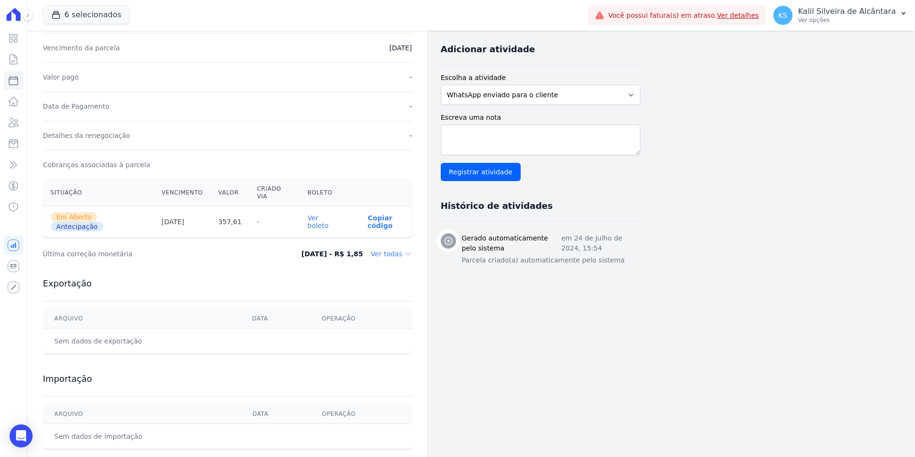
scroll to position [199, 0]
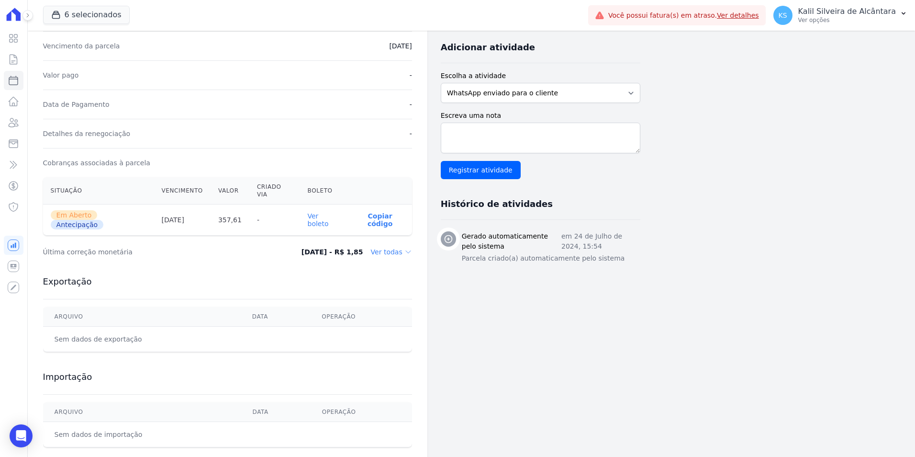
click at [329, 212] on link "Ver boleto" at bounding box center [318, 219] width 21 height 15
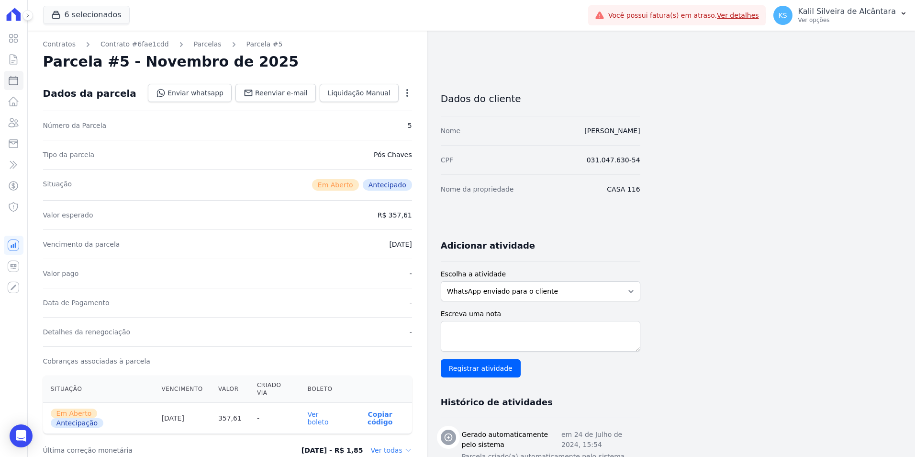
scroll to position [0, 0]
click at [180, 45] on div "Parcelas" at bounding box center [199, 45] width 45 height 10
click at [194, 46] on link "Parcelas" at bounding box center [208, 45] width 28 height 10
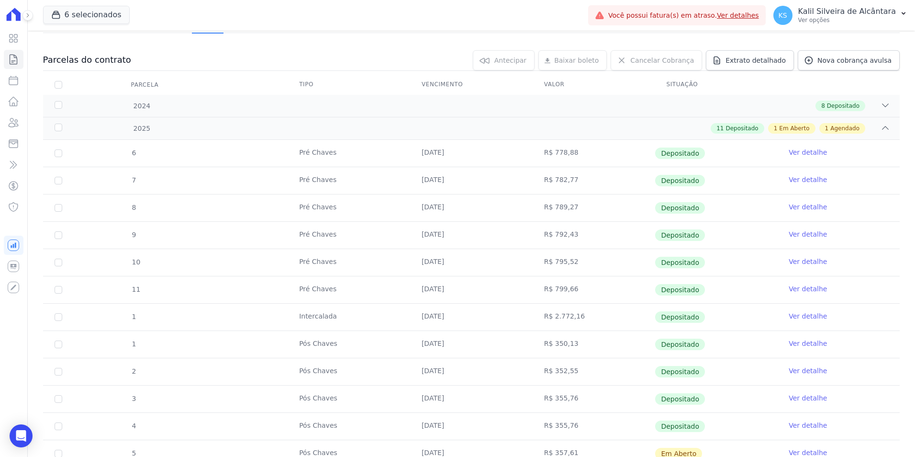
scroll to position [218, 0]
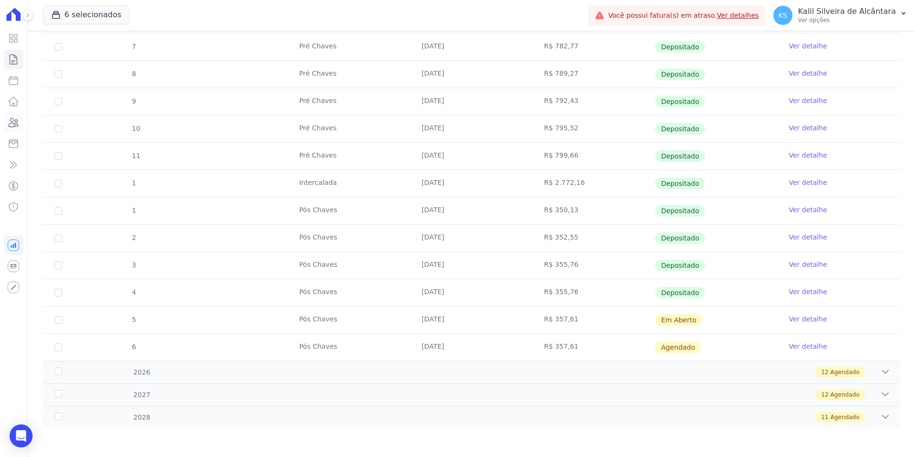
click at [17, 118] on icon at bounding box center [13, 122] width 11 height 11
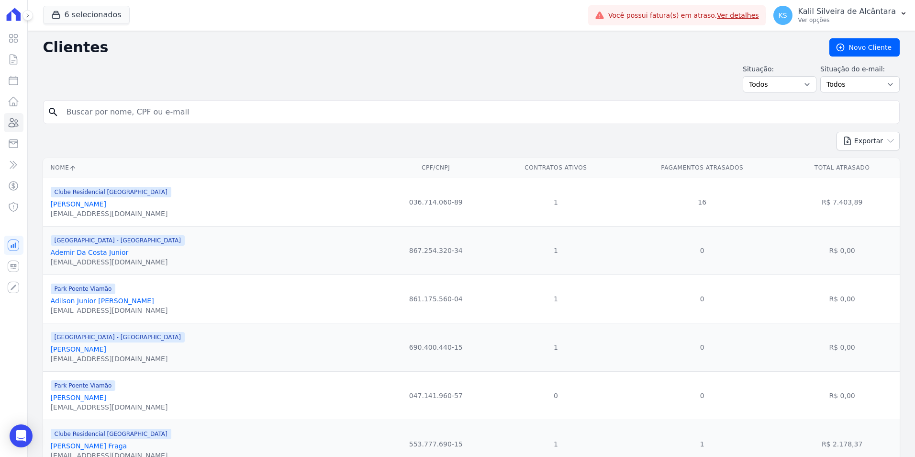
click at [126, 118] on input "search" at bounding box center [478, 111] width 835 height 19
type input "tiAGO CALORS"
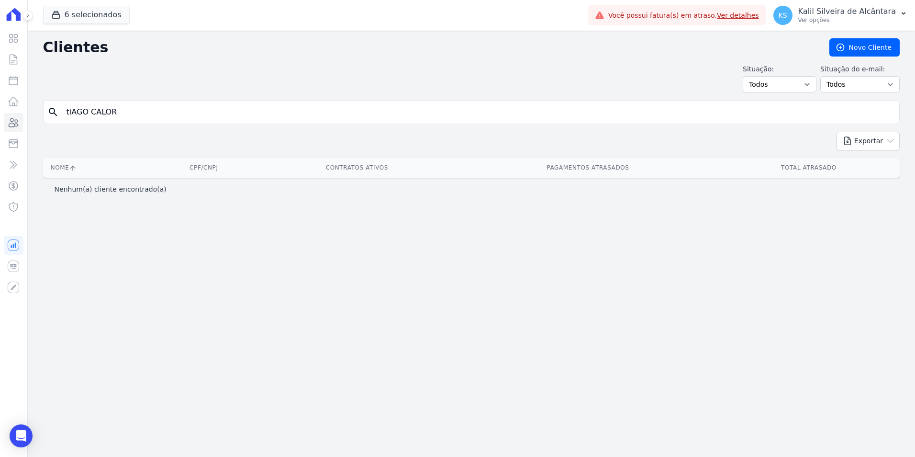
drag, startPoint x: 131, startPoint y: 118, endPoint x: 26, endPoint y: 123, distance: 104.5
click at [29, 123] on div "Clientes [GEOGRAPHIC_DATA] Situação: Todos Adimplentes Inadimplentes Situação d…" at bounding box center [471, 244] width 887 height 426
type input "TIAGO CA"
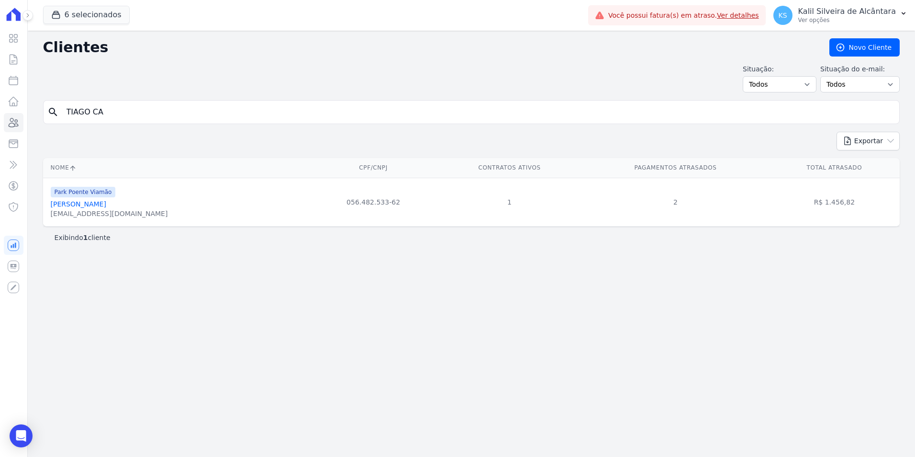
click at [91, 199] on div "Park Poente Viamão [PERSON_NAME] [EMAIL_ADDRESS][DOMAIN_NAME]" at bounding box center [109, 202] width 117 height 33
click at [97, 202] on link "[PERSON_NAME]" at bounding box center [79, 204] width 56 height 8
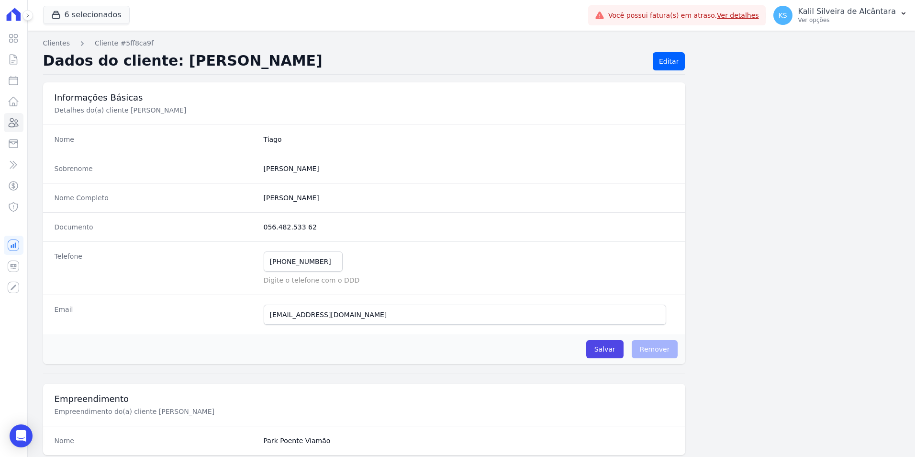
drag, startPoint x: 316, startPoint y: 236, endPoint x: 257, endPoint y: 233, distance: 59.4
click at [257, 233] on div "Documento 056.482.533 62" at bounding box center [364, 226] width 643 height 29
copy div "056.482.533 62"
drag, startPoint x: 322, startPoint y: 266, endPoint x: 259, endPoint y: 264, distance: 62.7
click at [259, 264] on div "Telefone [PHONE_NUMBER] Mensagem de SMS ainda não enviada.. Mensagem de [PERSON…" at bounding box center [364, 267] width 643 height 53
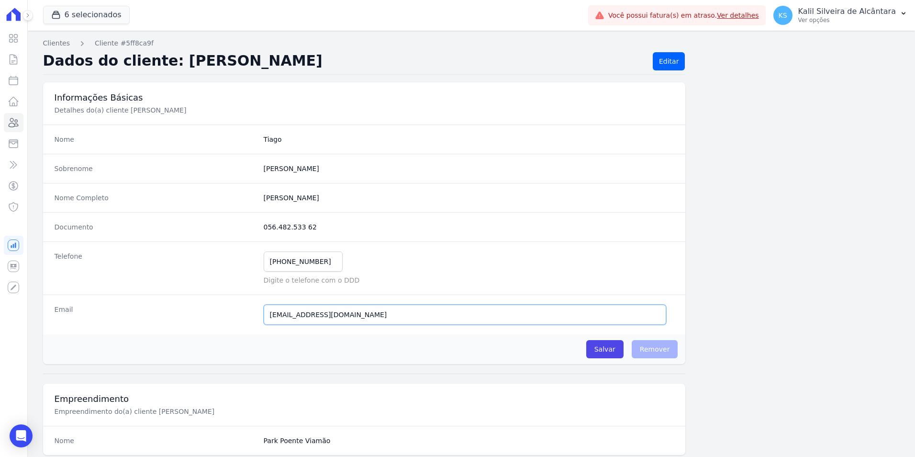
drag, startPoint x: 365, startPoint y: 317, endPoint x: 241, endPoint y: 324, distance: 124.7
click at [241, 324] on div "Email [EMAIL_ADDRESS][DOMAIN_NAME] E-mail enviado. Aguardando confirmação.." at bounding box center [364, 314] width 643 height 40
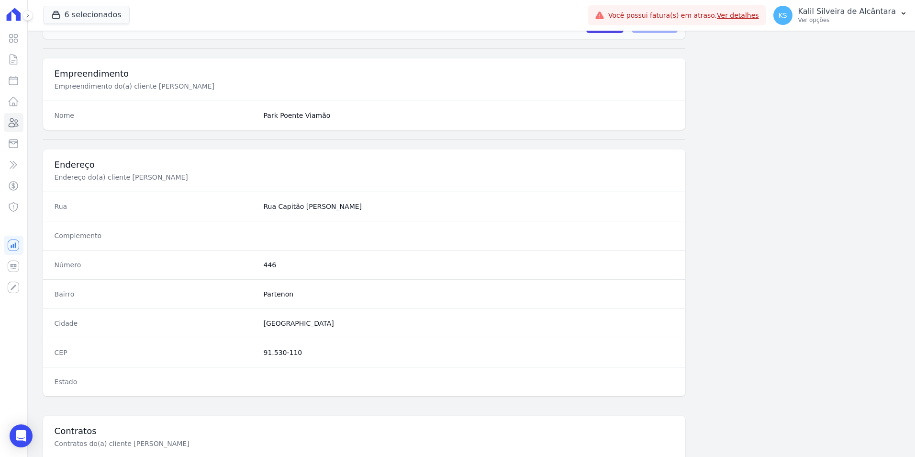
scroll to position [335, 0]
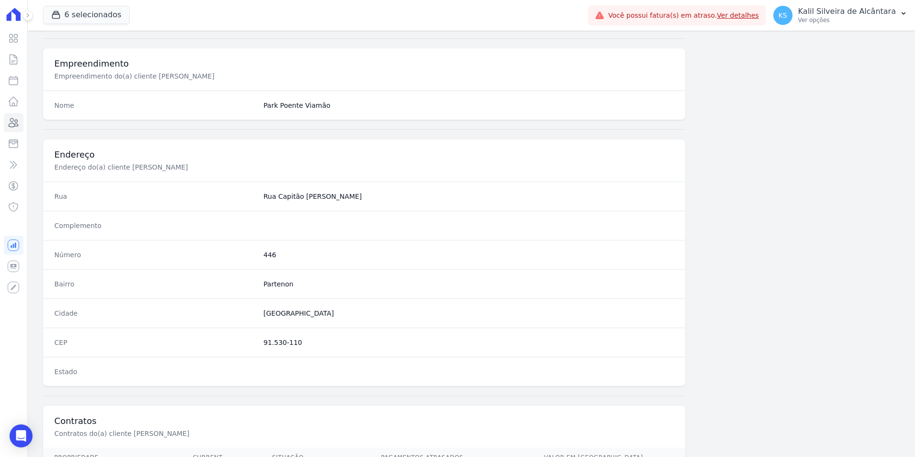
drag, startPoint x: 297, startPoint y: 343, endPoint x: 260, endPoint y: 345, distance: 36.9
click at [260, 345] on div "CEP 91.530-110" at bounding box center [364, 341] width 643 height 29
copy dd "91.530-110"
click at [267, 252] on dd "446" at bounding box center [469, 255] width 411 height 10
click at [267, 253] on dd "446" at bounding box center [469, 255] width 411 height 10
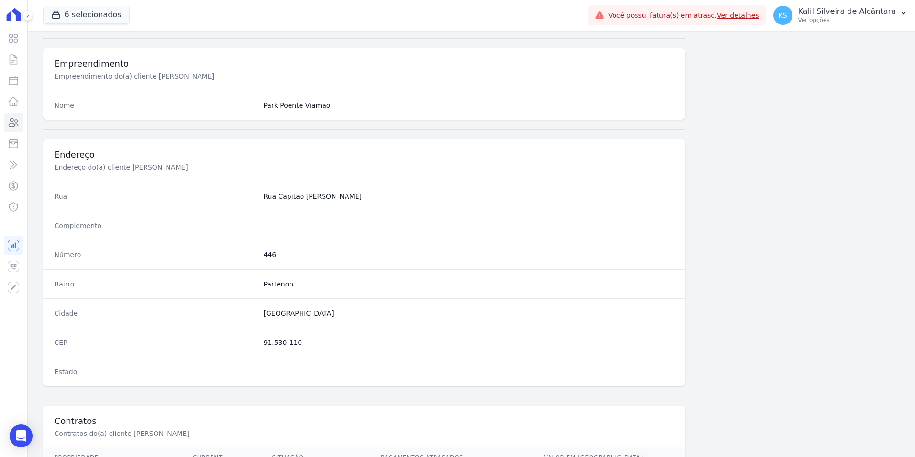
click at [272, 253] on dd "446" at bounding box center [469, 255] width 411 height 10
click at [271, 253] on dd "446" at bounding box center [469, 255] width 411 height 10
click at [264, 254] on dd "446" at bounding box center [469, 255] width 411 height 10
click at [267, 254] on dd "446" at bounding box center [469, 255] width 411 height 10
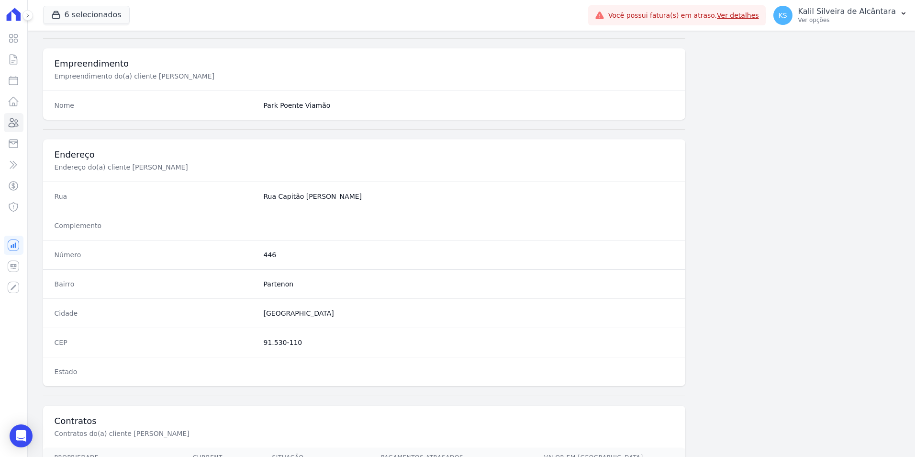
click at [267, 254] on dd "446" at bounding box center [469, 255] width 411 height 10
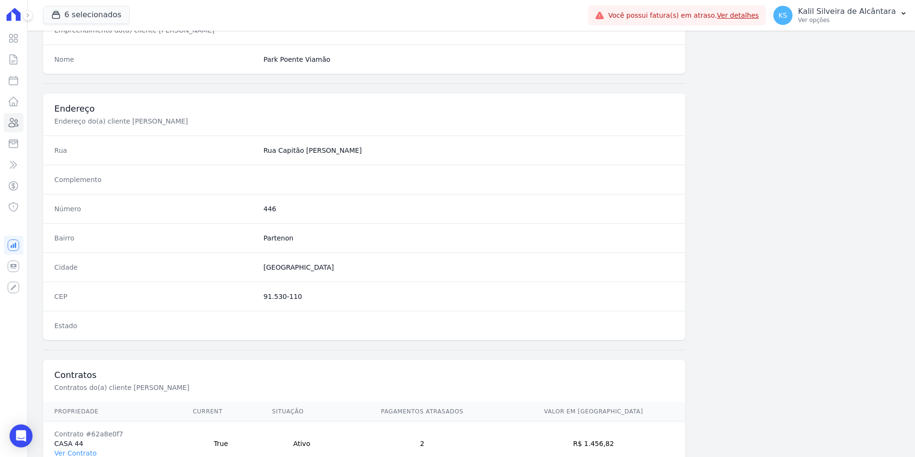
scroll to position [439, 0]
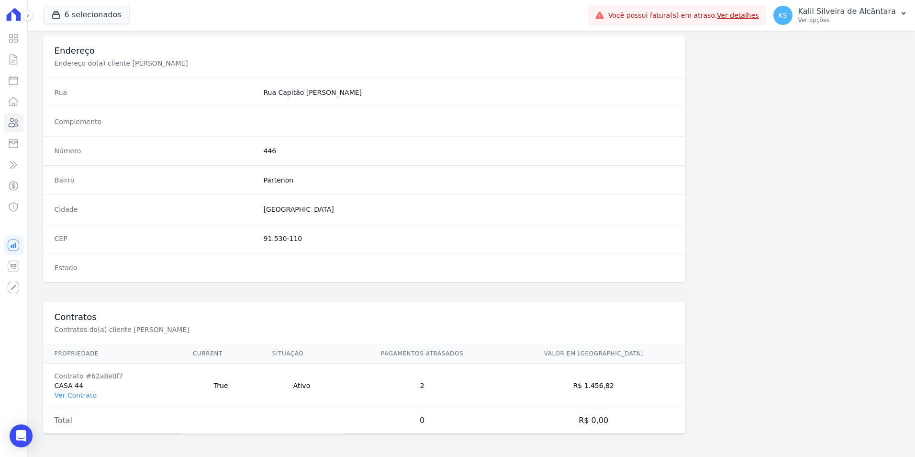
drag, startPoint x: 640, startPoint y: 382, endPoint x: 606, endPoint y: 387, distance: 35.3
click at [606, 387] on td "R$ 1.456,82" at bounding box center [594, 385] width 184 height 45
copy td "1.456,82"
drag, startPoint x: 127, startPoint y: 370, endPoint x: 83, endPoint y: 380, distance: 44.6
click at [83, 380] on td "Contrato #62a8e0f7 CASA 44 Ver Contrato" at bounding box center [112, 385] width 138 height 45
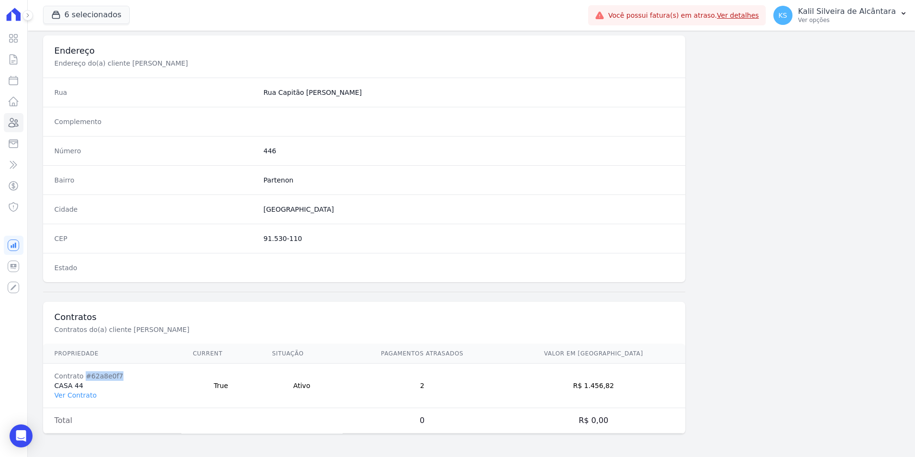
copy div "#62a8e0f7"
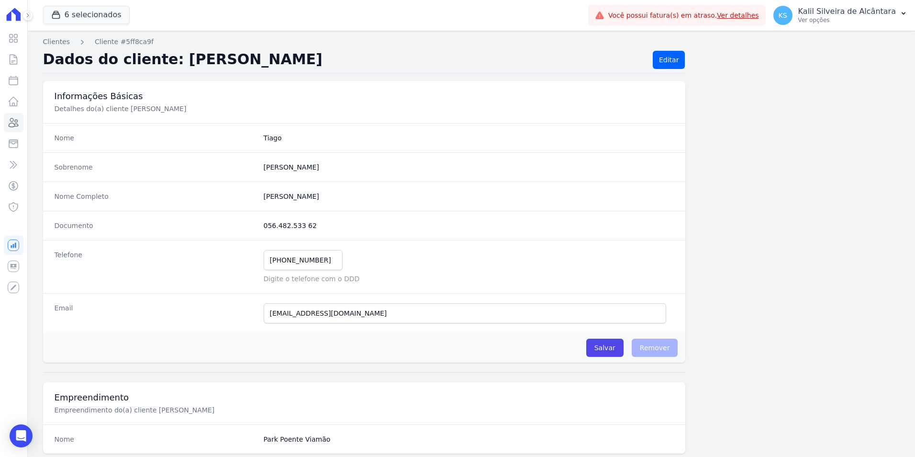
scroll to position [0, 0]
click at [19, 122] on icon at bounding box center [13, 122] width 11 height 11
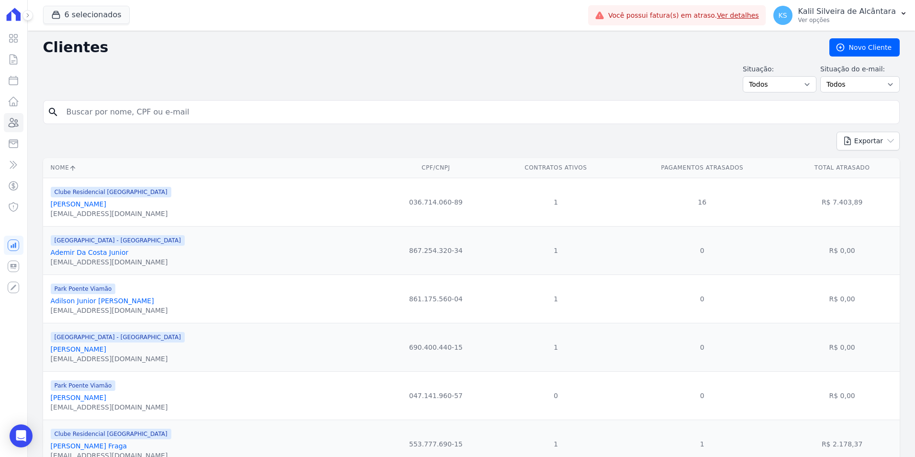
drag, startPoint x: 133, startPoint y: 113, endPoint x: 29, endPoint y: 119, distance: 103.5
type input "christian jes"
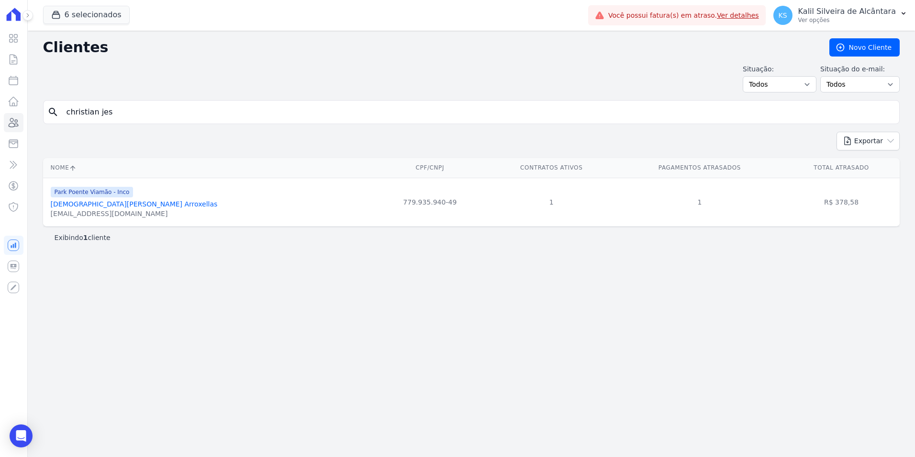
click at [105, 203] on link "[DEMOGRAPHIC_DATA][PERSON_NAME] Arroxellas" at bounding box center [134, 204] width 167 height 8
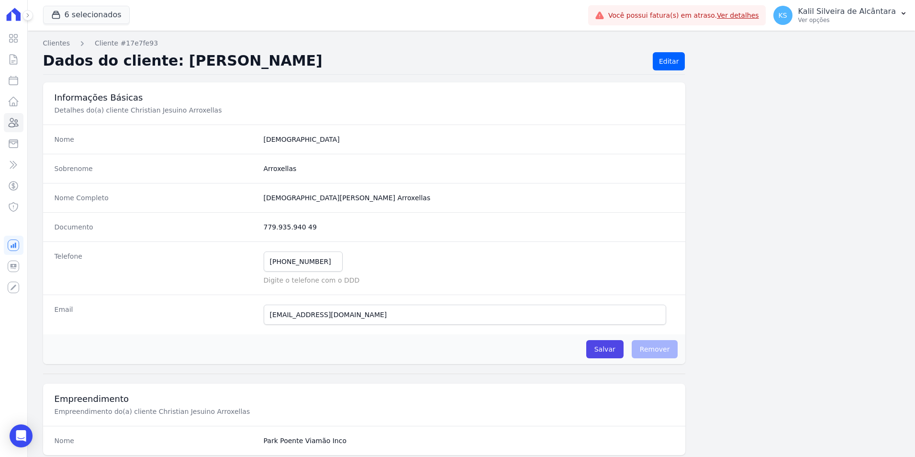
drag, startPoint x: 314, startPoint y: 226, endPoint x: 257, endPoint y: 226, distance: 57.0
click at [257, 226] on div "Documento 779.935.940 49" at bounding box center [364, 226] width 643 height 29
copy div "779.935.940 49"
